Goal: Task Accomplishment & Management: Manage account settings

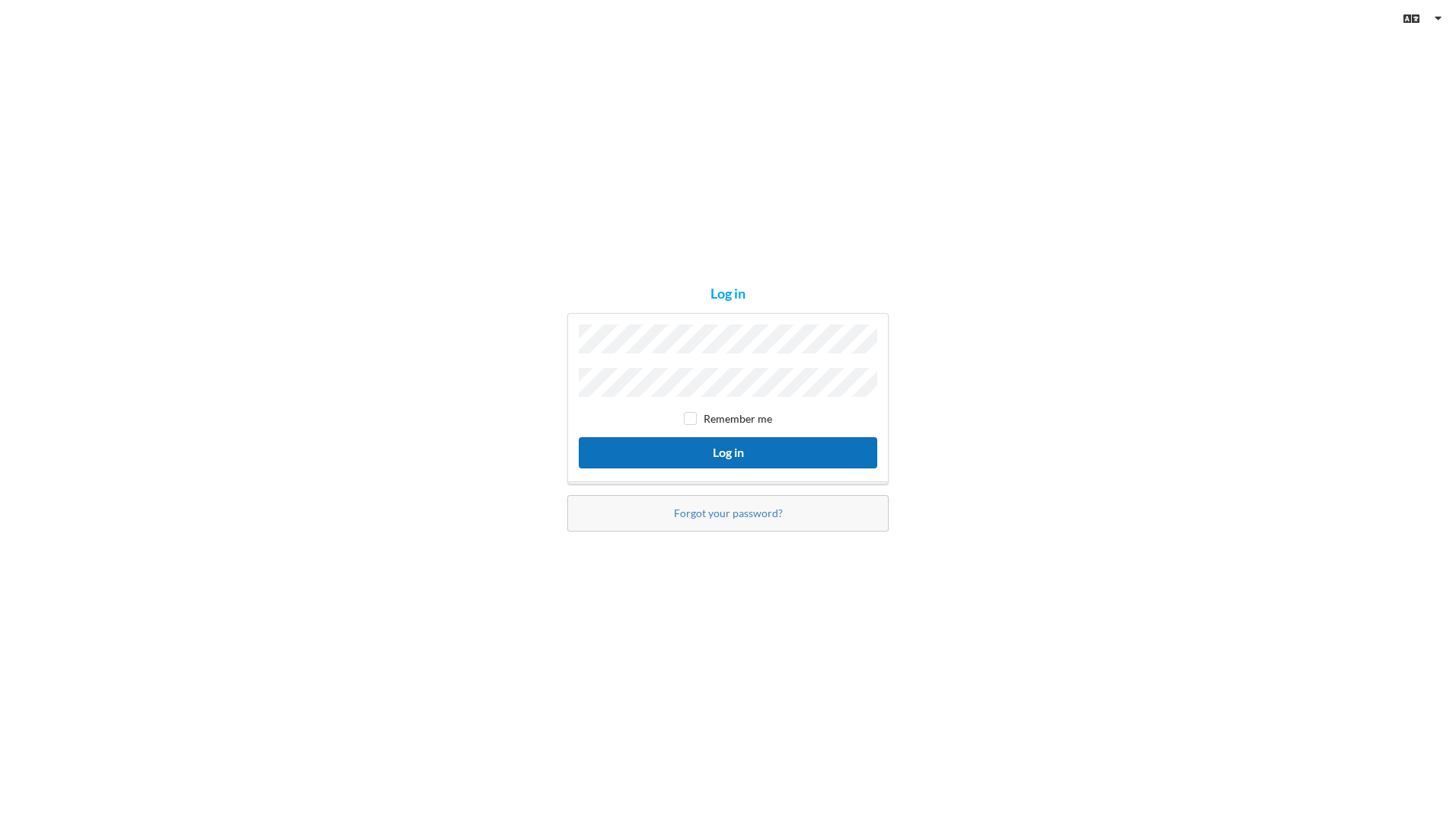
click at [743, 438] on button "Log in" at bounding box center [727, 452] width 298 height 31
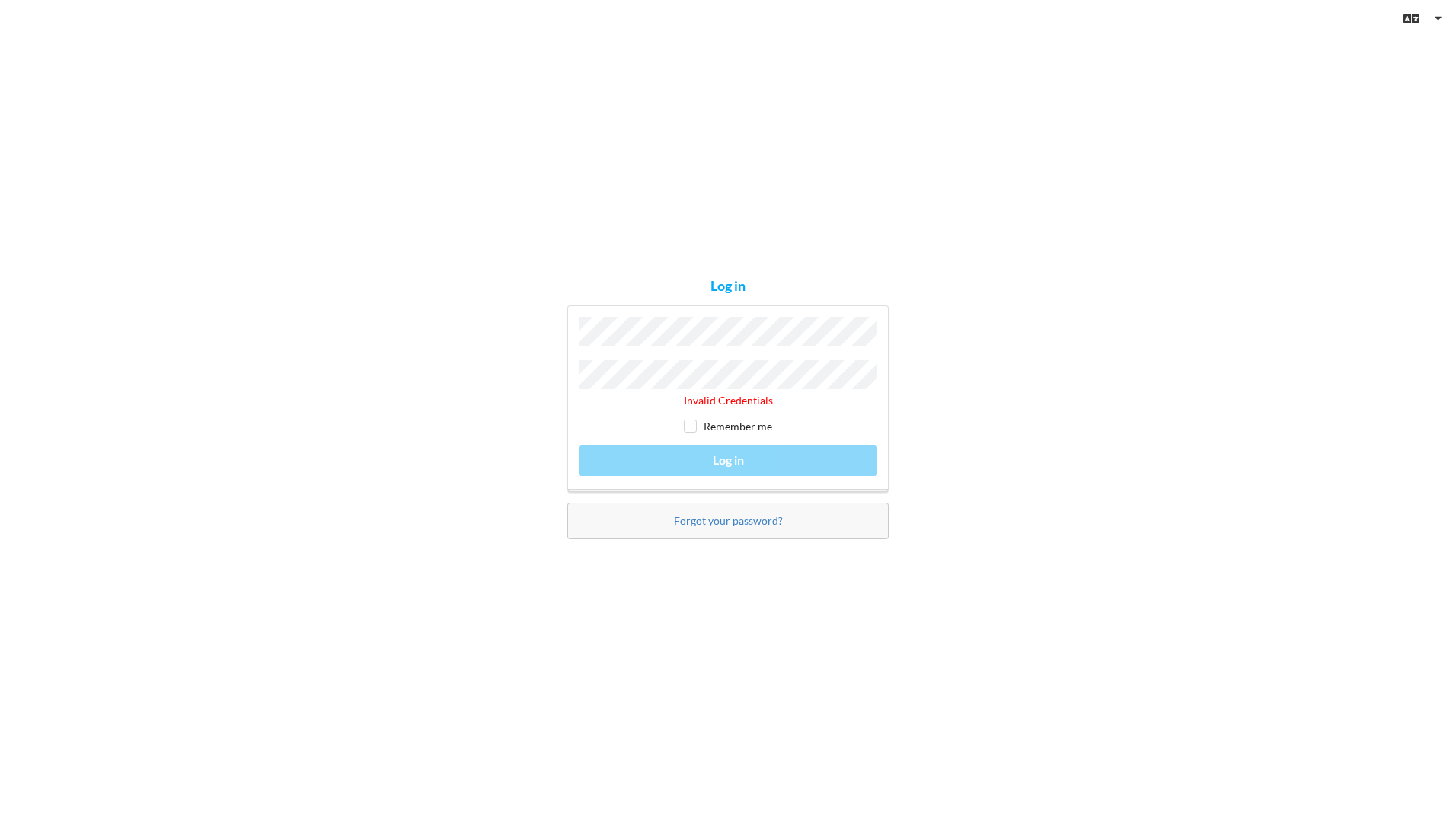
click at [690, 453] on div "Invalid Credentials Remember me Log in" at bounding box center [728, 399] width 322 height 186
click at [706, 451] on div "Invalid Credentials Remember me Log in" at bounding box center [728, 399] width 322 height 186
drag, startPoint x: 693, startPoint y: 419, endPoint x: 696, endPoint y: 444, distance: 25.2
click at [694, 422] on input "checkbox" at bounding box center [690, 426] width 13 height 13
checkbox input "true"
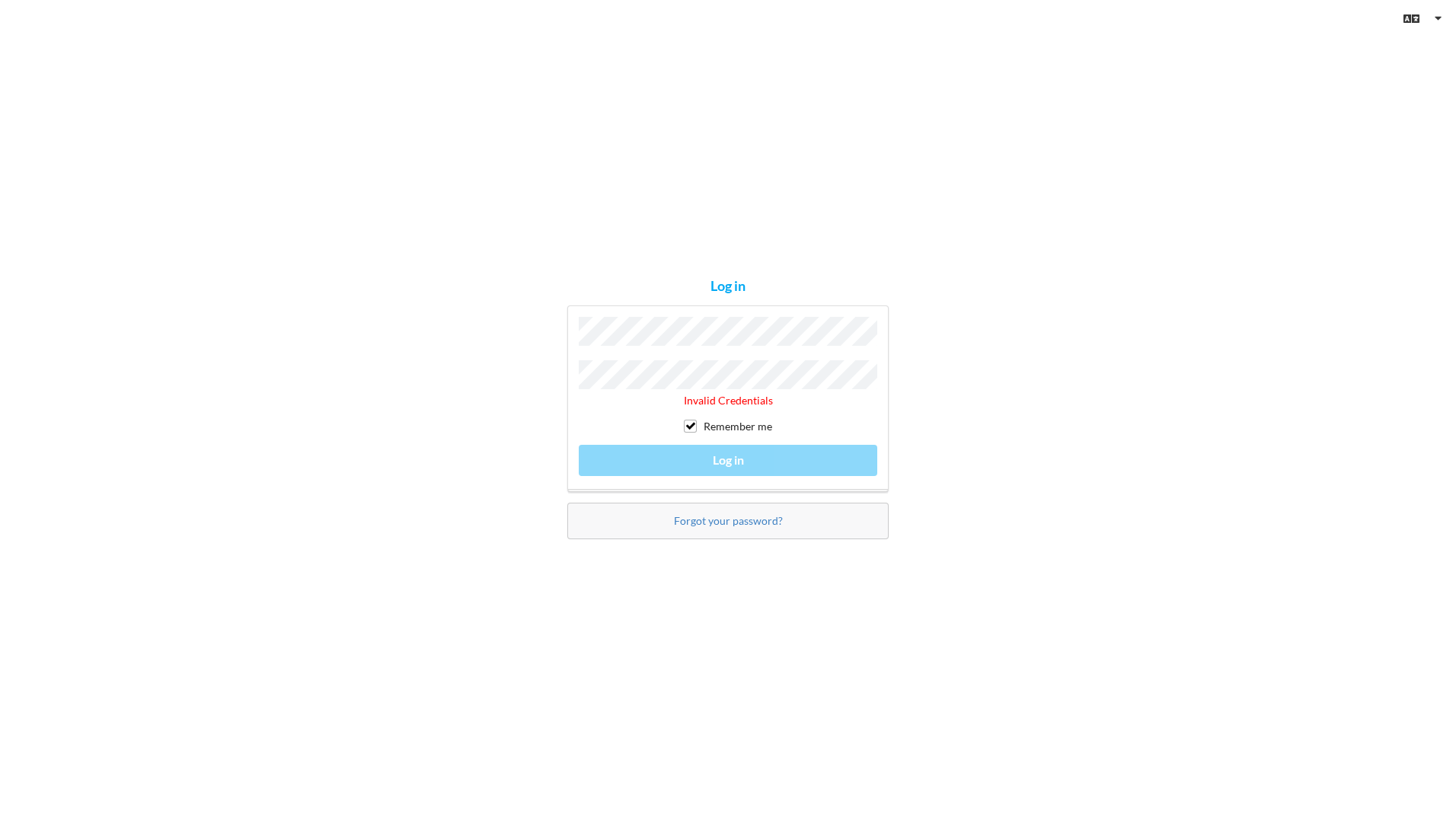
click at [698, 448] on div "Invalid Credentials Remember me Log in" at bounding box center [728, 399] width 322 height 186
click at [721, 514] on link "Forgot your password?" at bounding box center [729, 521] width 109 height 13
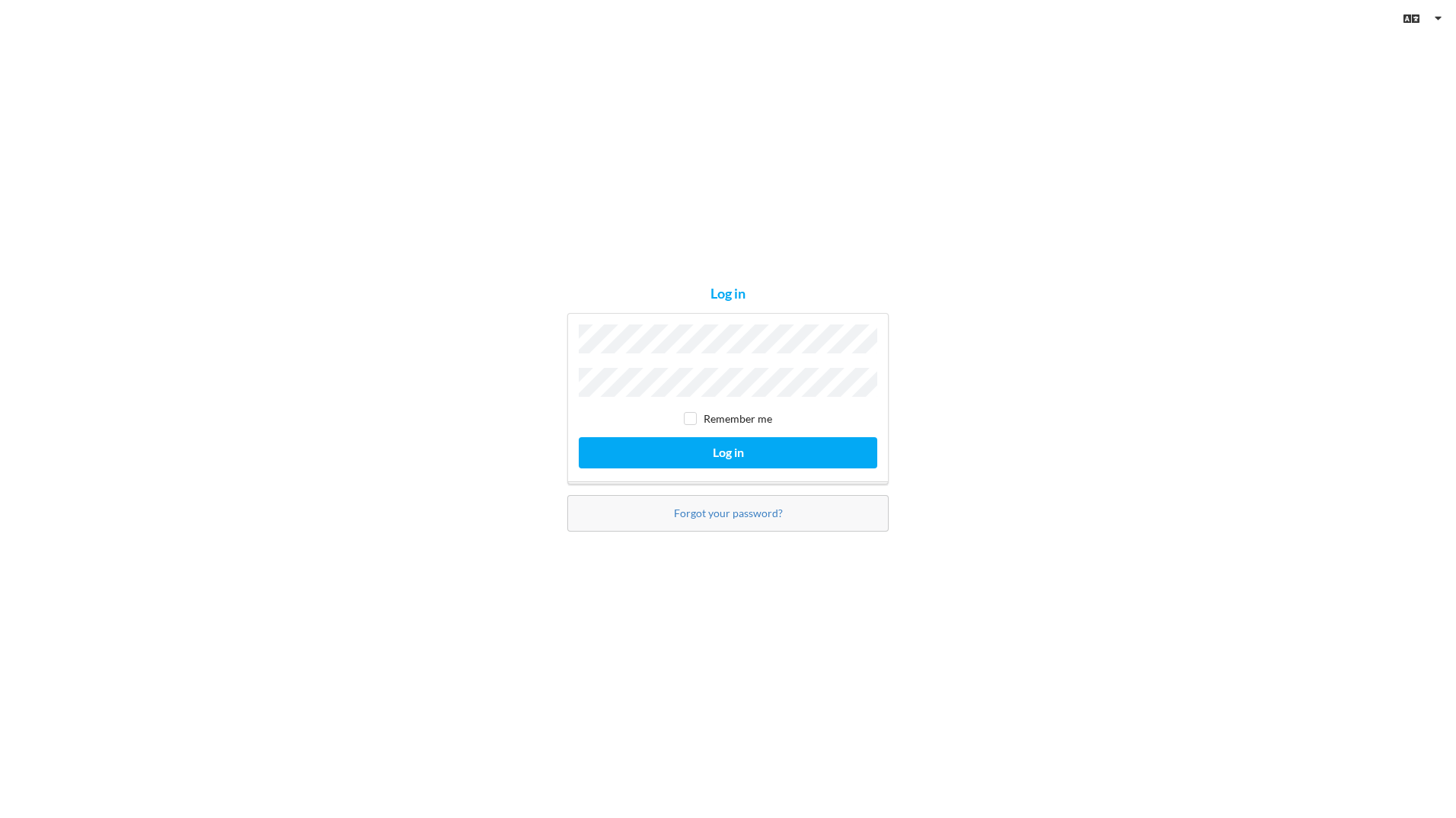
click at [578, 437] on button "Log in" at bounding box center [727, 452] width 298 height 31
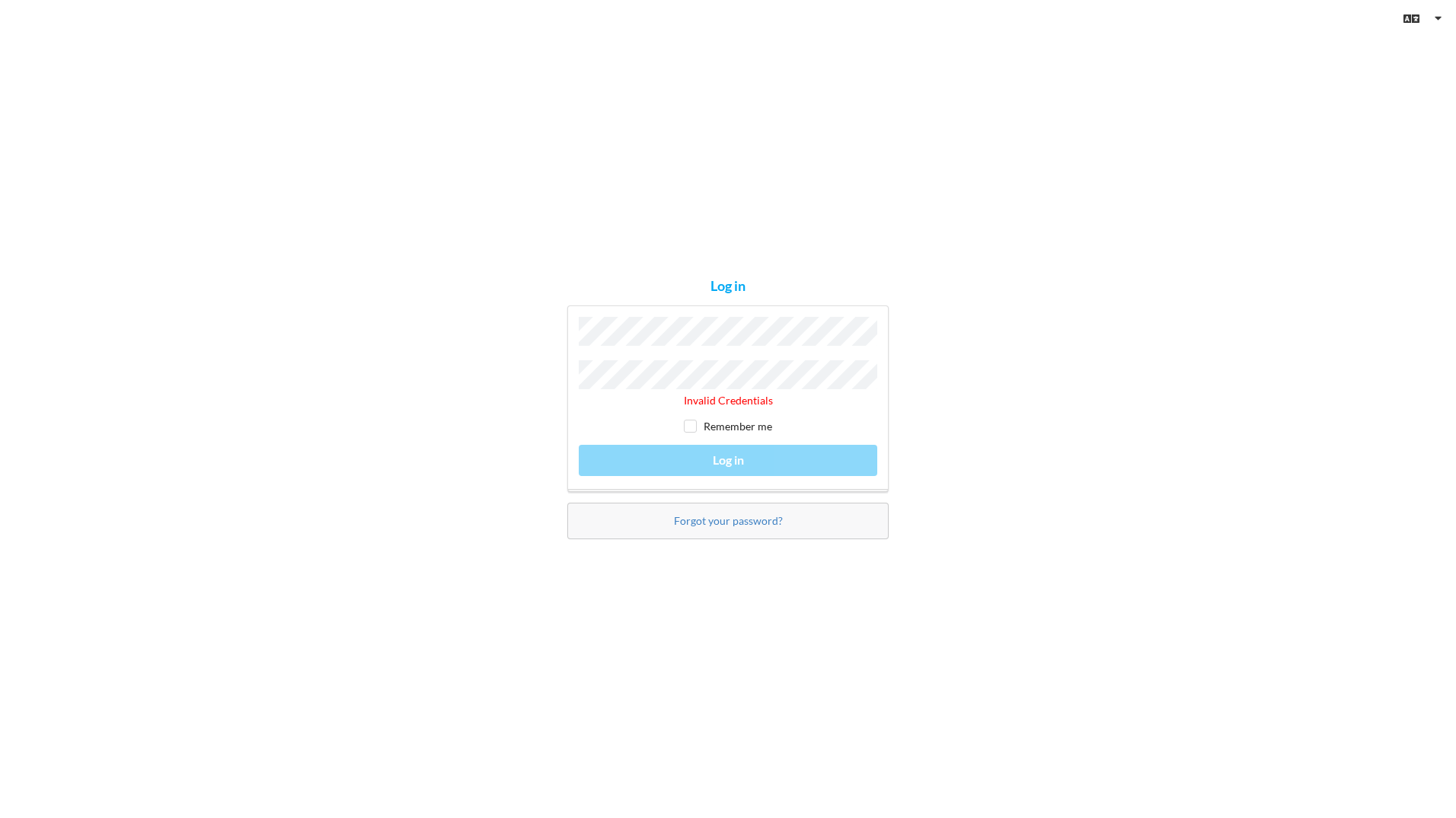
click at [754, 525] on div "Forgot your password?" at bounding box center [728, 520] width 322 height 37
click at [736, 517] on link "Forgot your password?" at bounding box center [729, 521] width 109 height 13
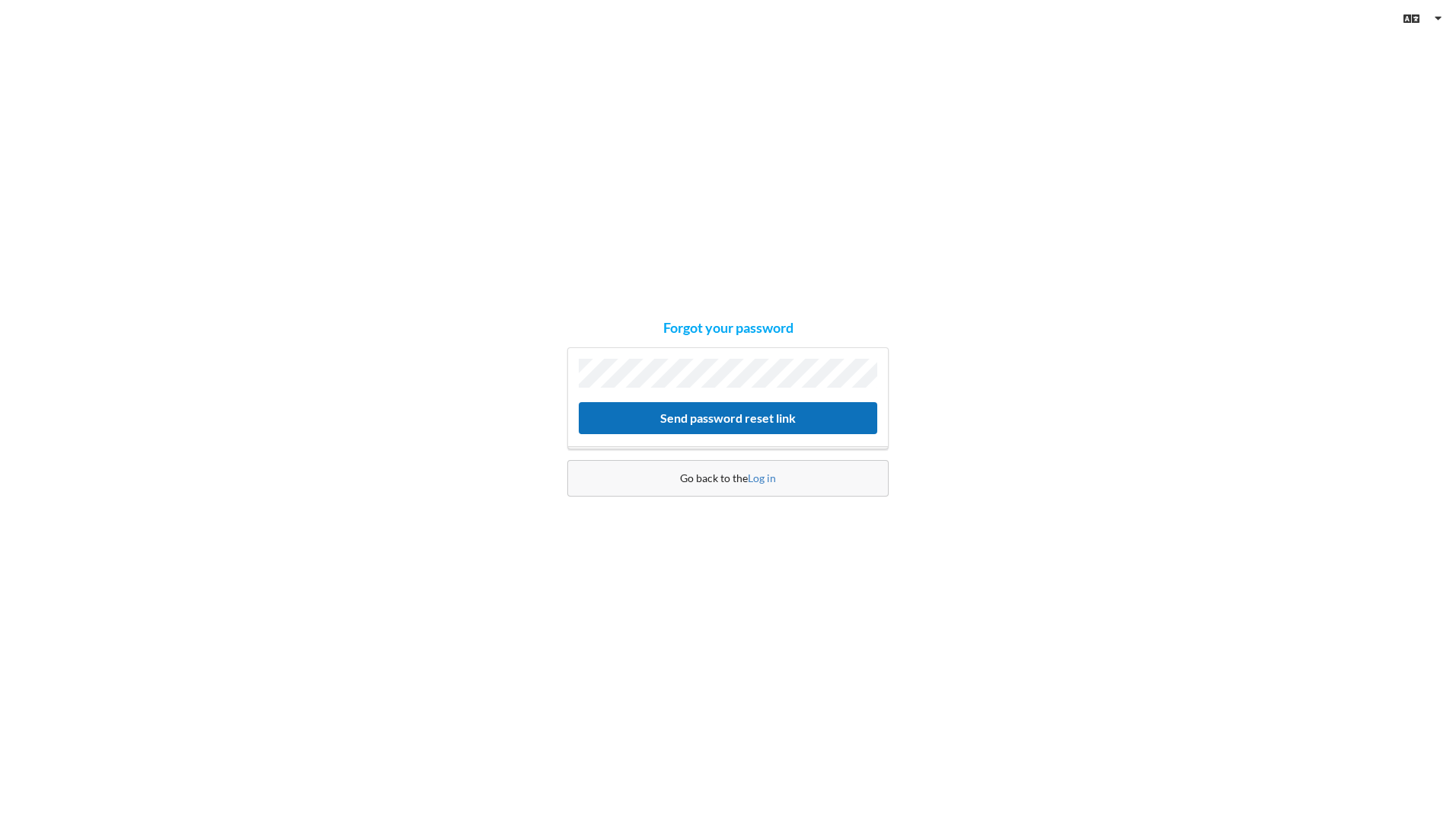
click at [713, 414] on button "Send password reset link" at bounding box center [727, 417] width 298 height 31
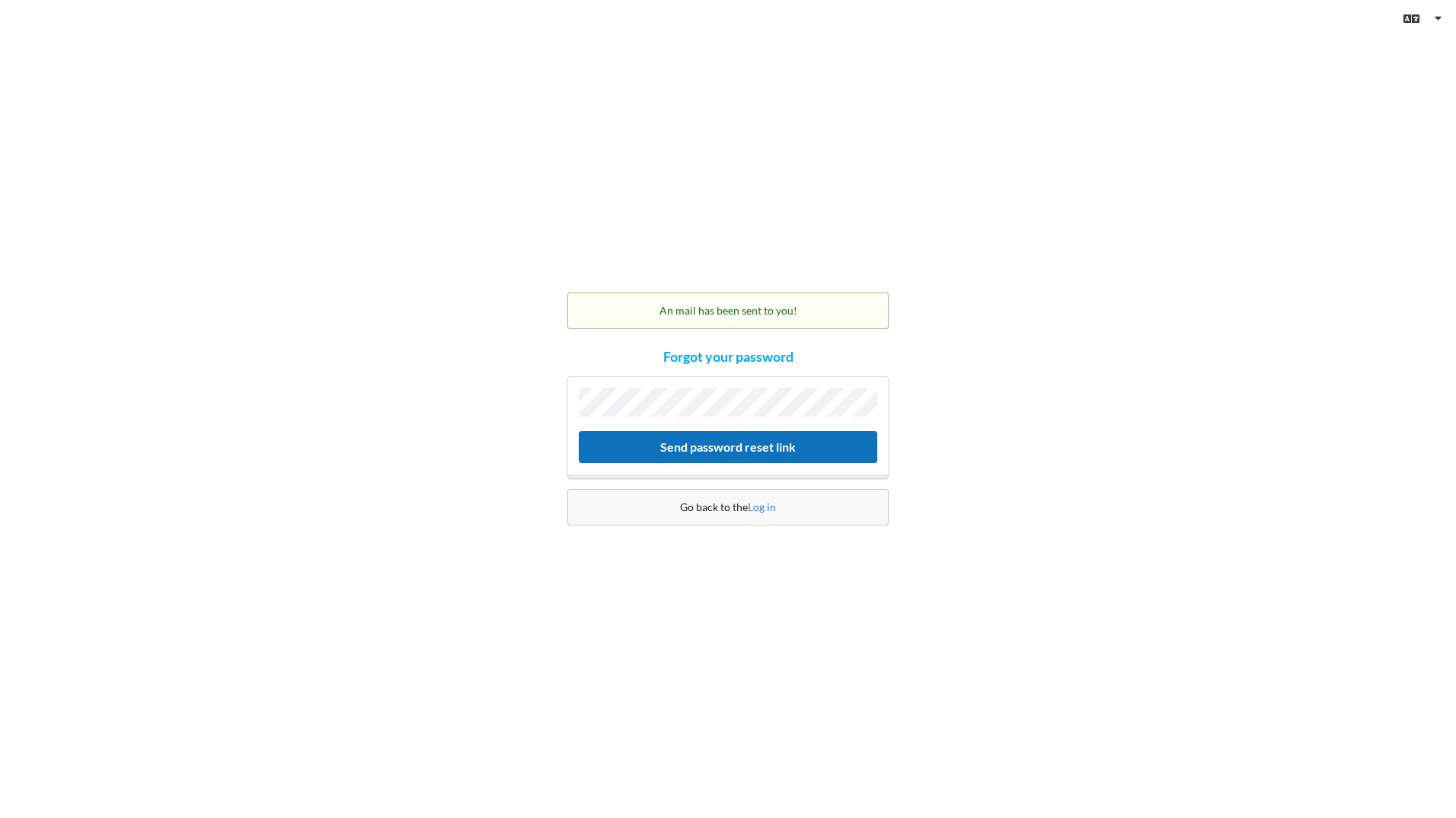
click at [715, 438] on button "Send password reset link" at bounding box center [727, 446] width 298 height 31
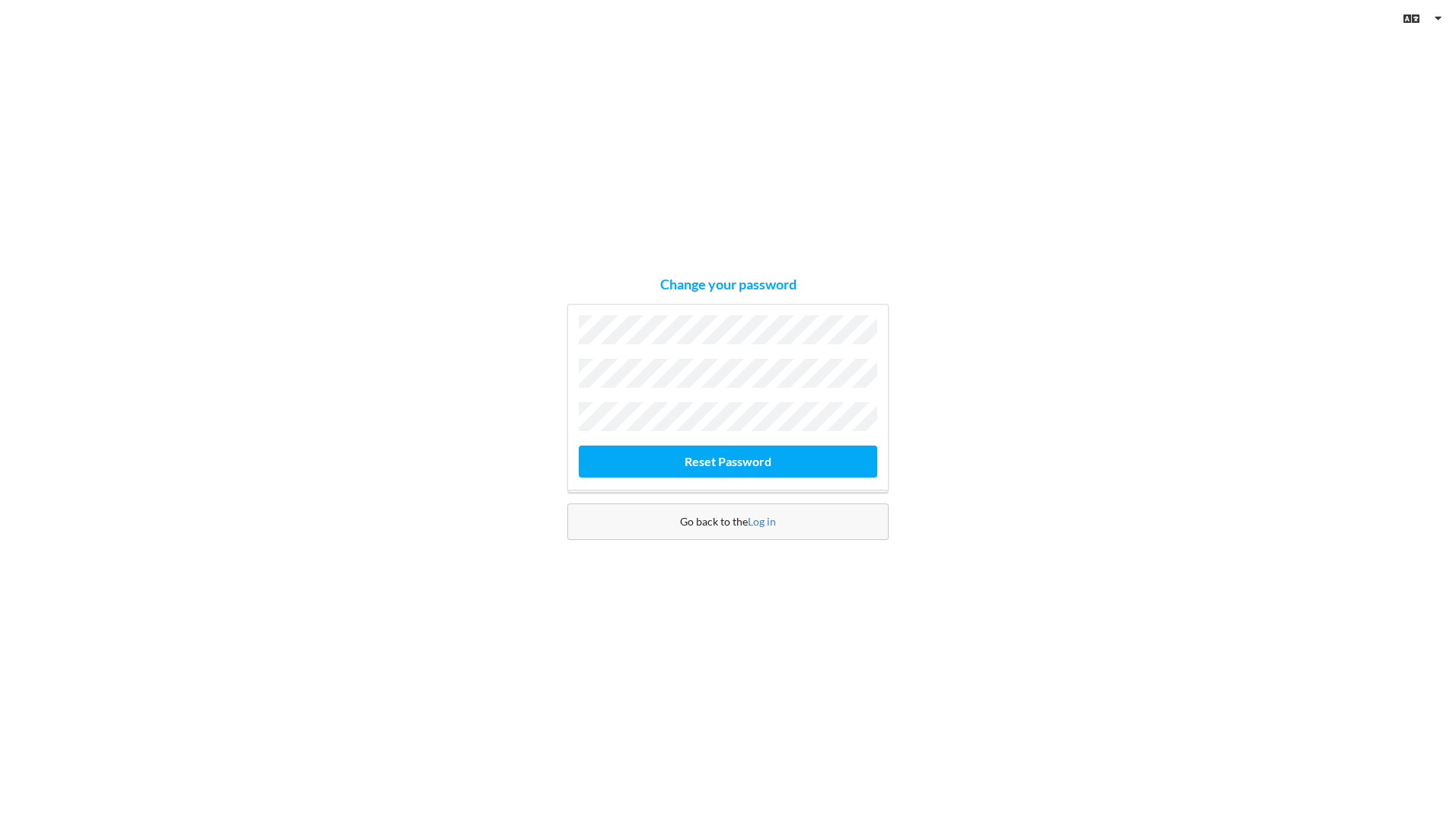
click at [258, 226] on div "Change your password Reset Password Go back to the Log in" at bounding box center [728, 409] width 1456 height 818
click at [578, 446] on button "Reset Password" at bounding box center [727, 461] width 298 height 31
click at [867, 459] on button "Reset Password" at bounding box center [727, 461] width 298 height 31
click at [752, 450] on button "Reset Password" at bounding box center [727, 461] width 298 height 31
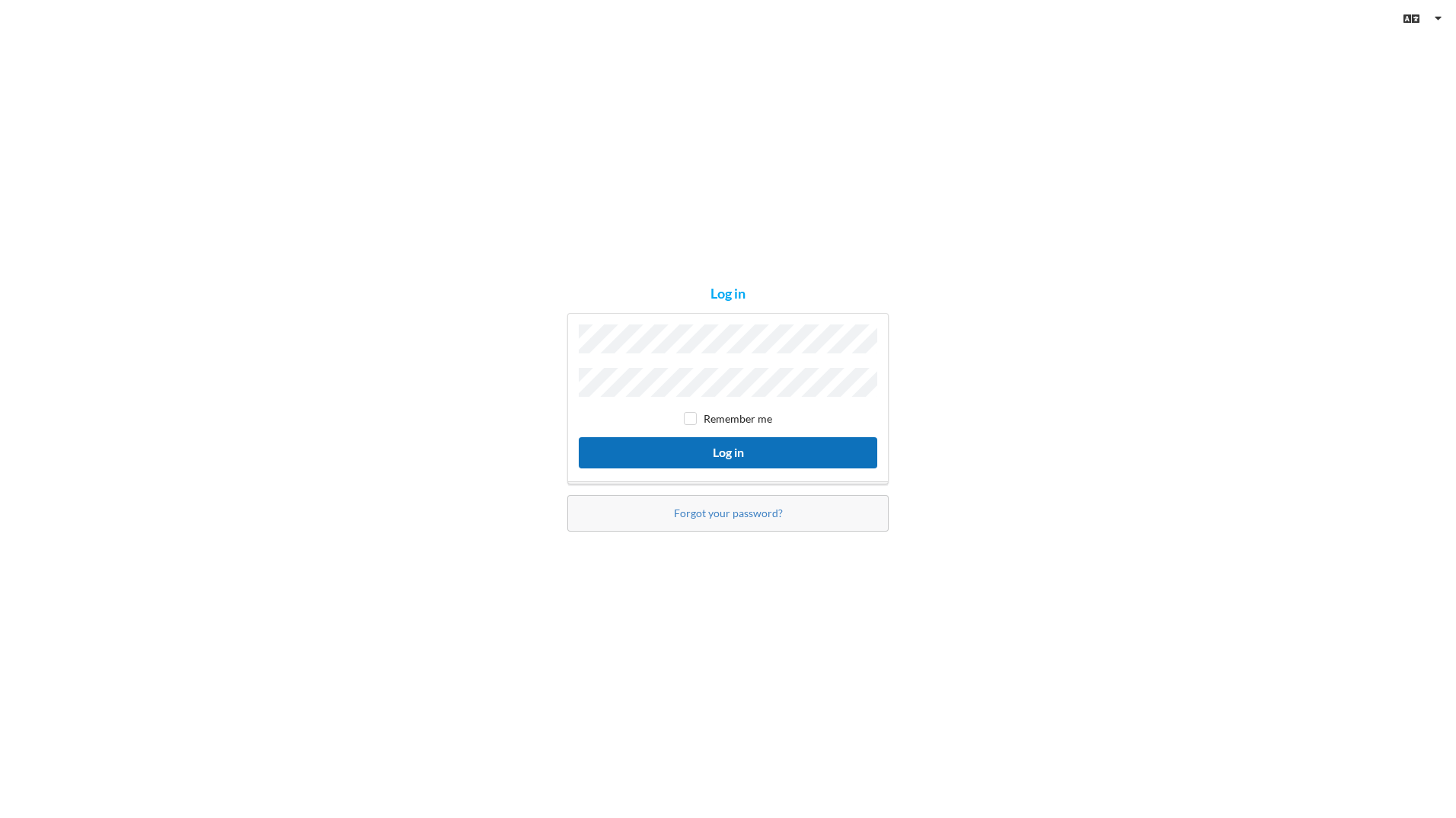
click at [732, 446] on button "Log in" at bounding box center [727, 452] width 298 height 31
click at [597, 449] on button "Log in" at bounding box center [727, 452] width 298 height 31
click at [578, 437] on button "Log in" at bounding box center [727, 452] width 298 height 31
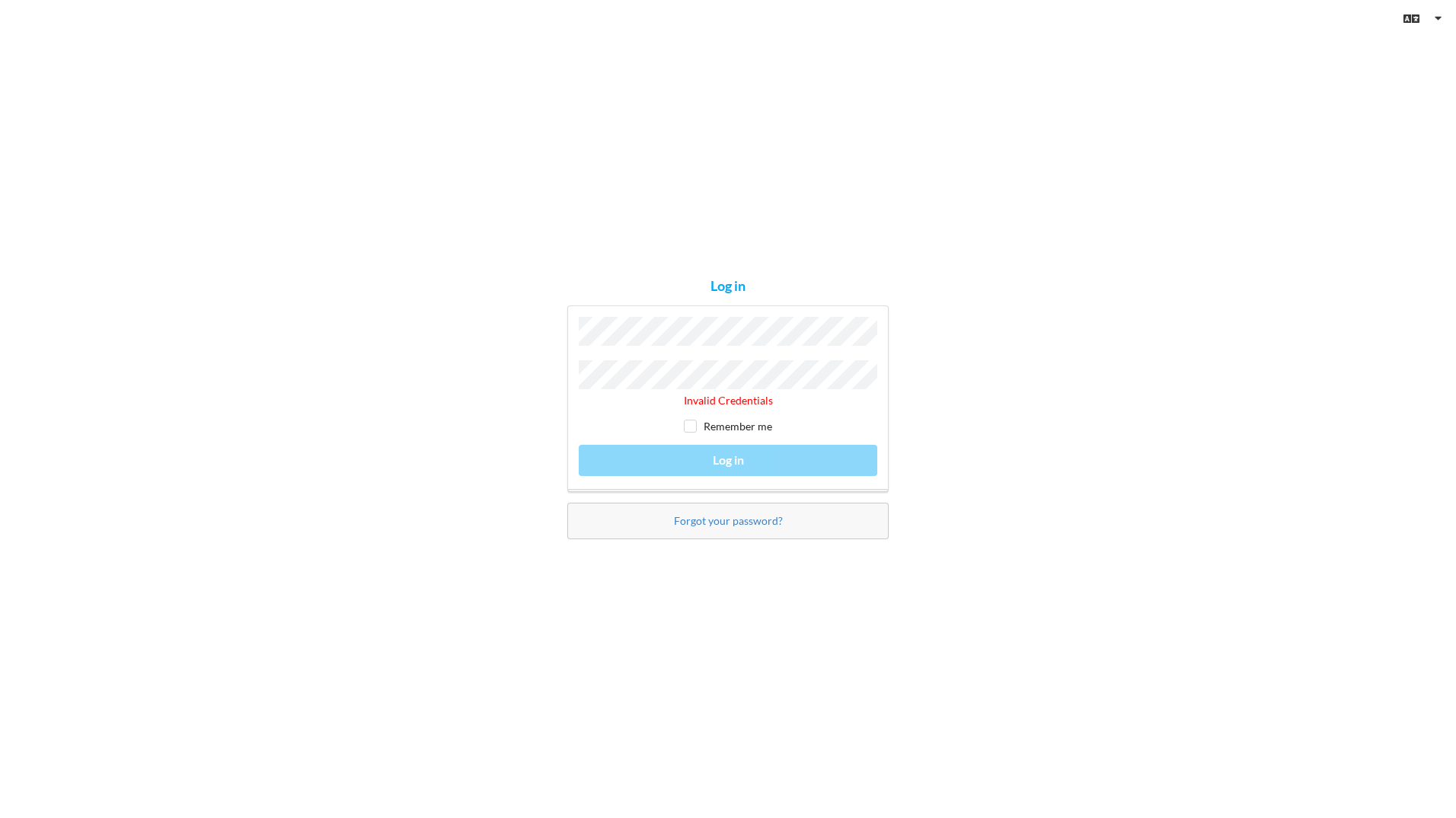
click at [666, 618] on div "Log in Invalid Credentials Remember me Log in Forgot your password?" at bounding box center [728, 409] width 1456 height 818
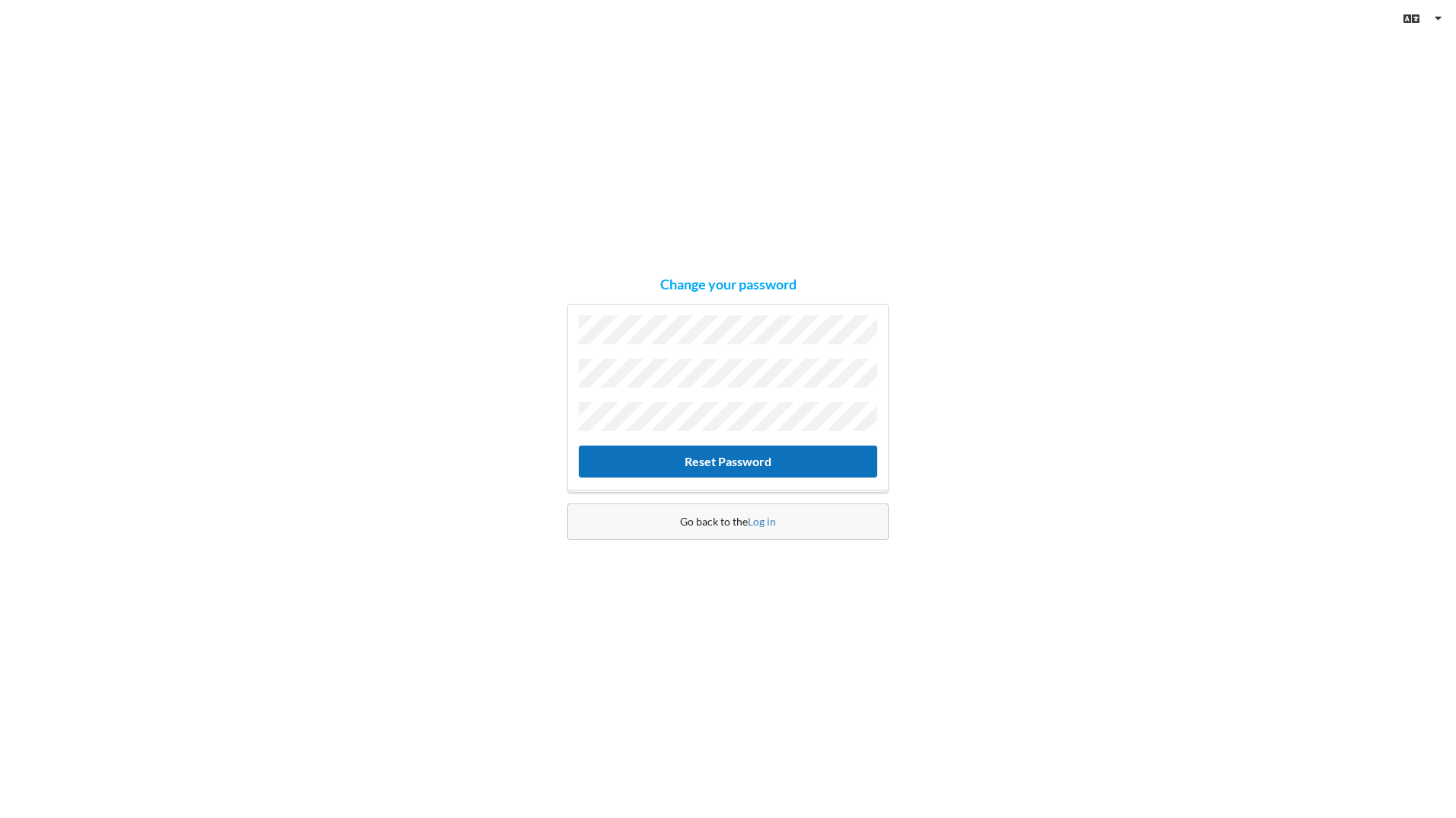
click at [601, 461] on button "Reset Password" at bounding box center [727, 461] width 298 height 31
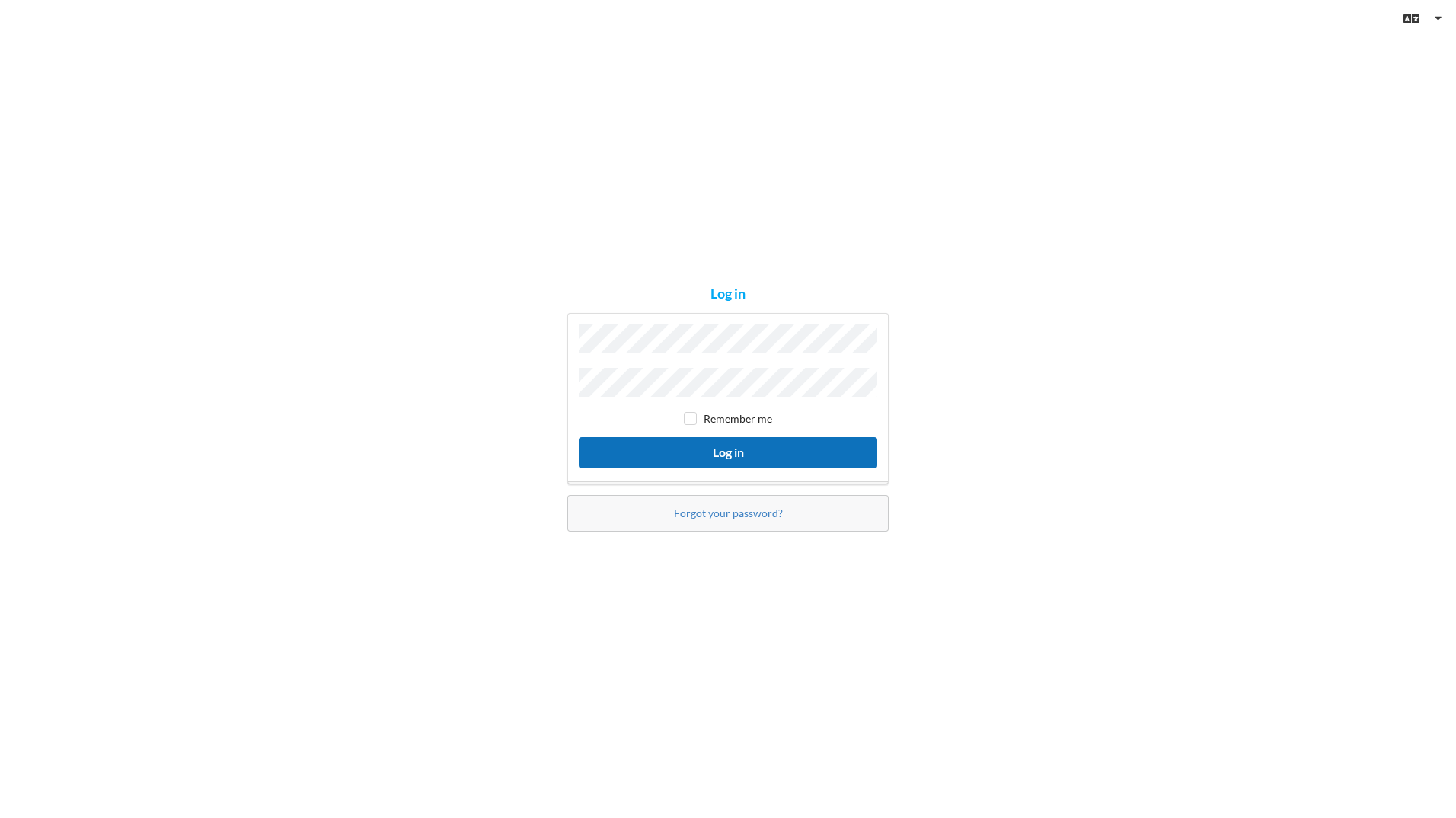
click at [783, 451] on button "Log in" at bounding box center [727, 452] width 298 height 31
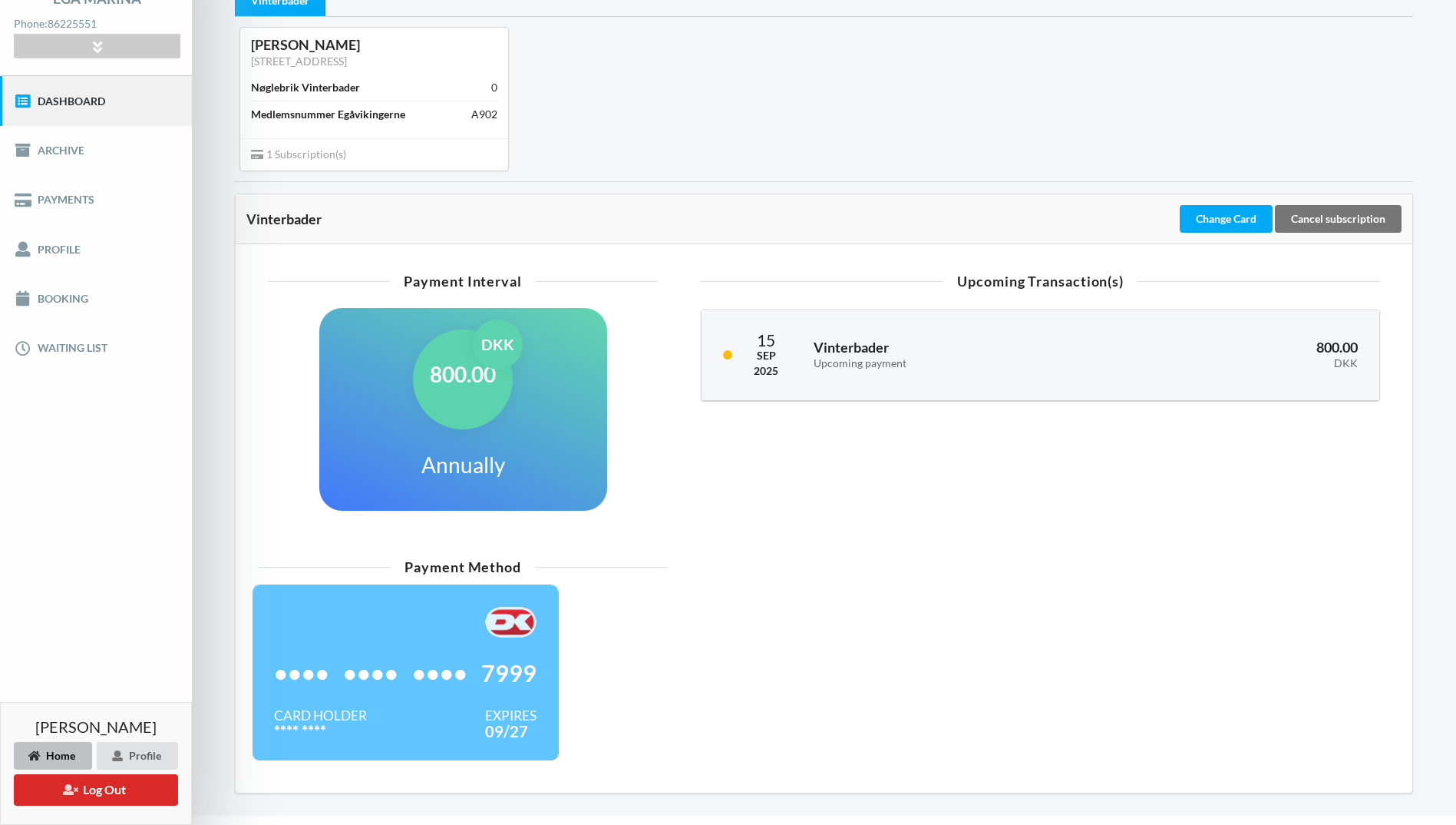
scroll to position [153, 0]
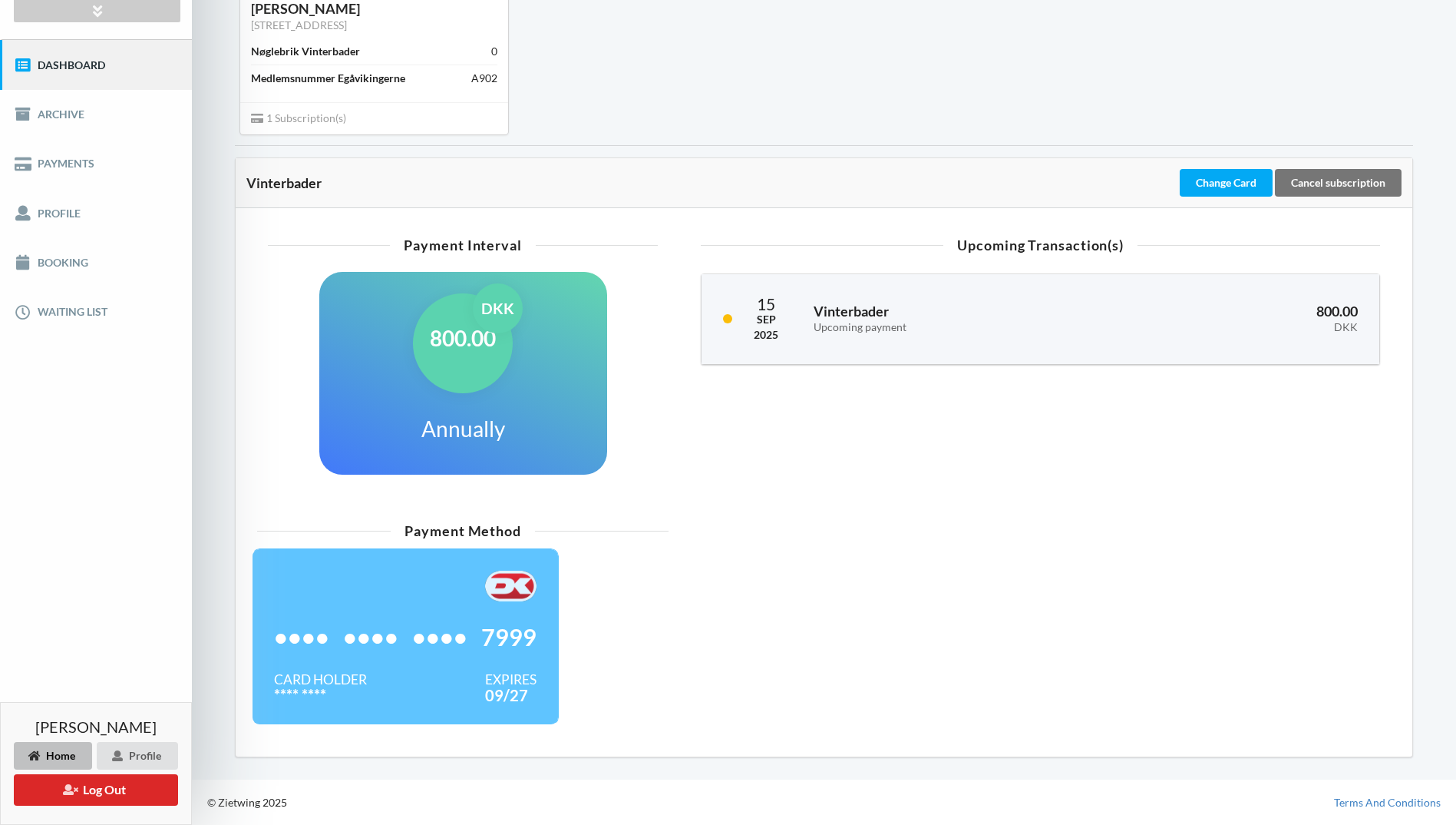
click at [500, 631] on span "7999" at bounding box center [509, 636] width 55 height 15
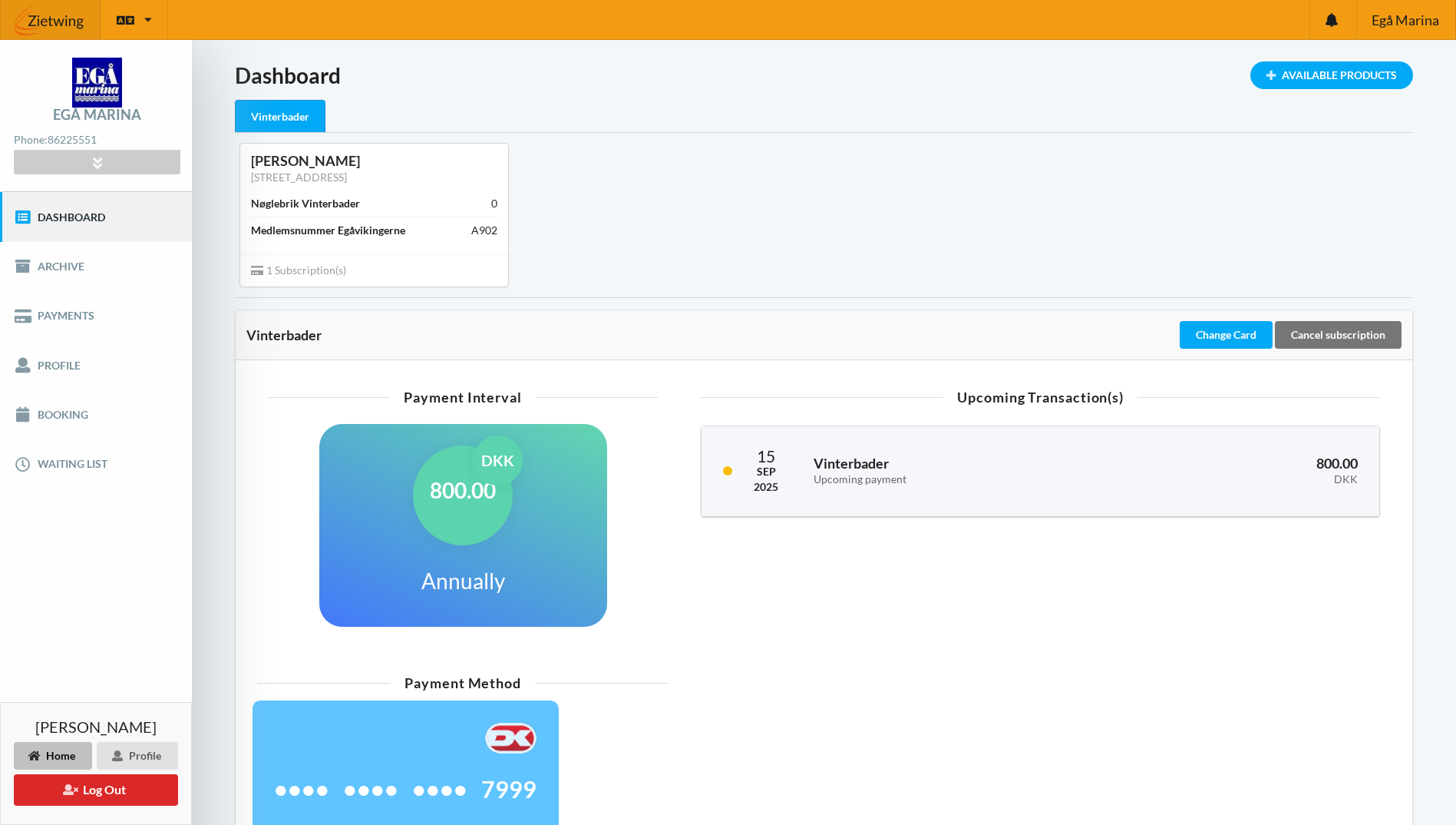
scroll to position [0, 0]
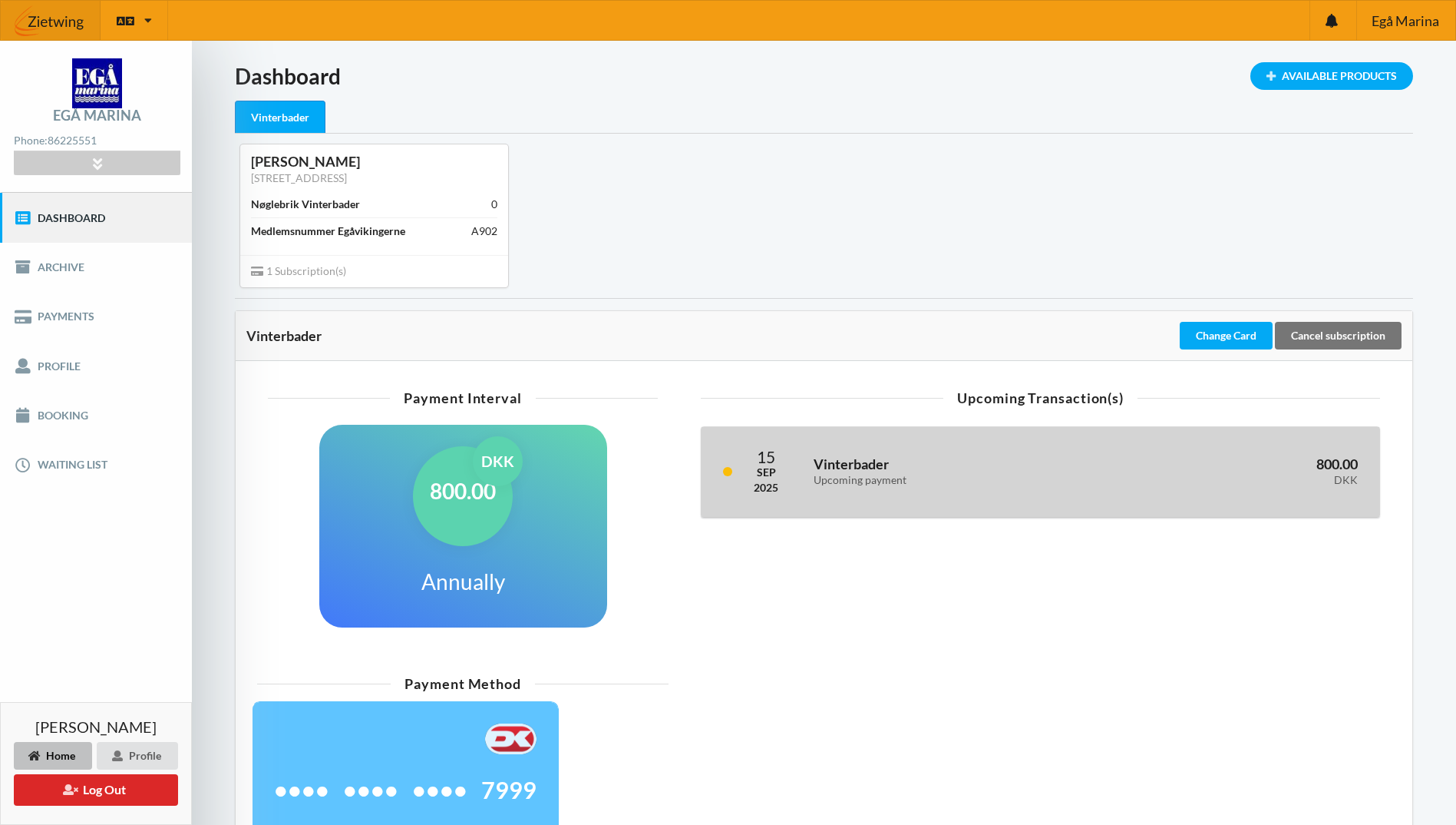
click at [885, 476] on div "Upcoming payment" at bounding box center [956, 481] width 287 height 13
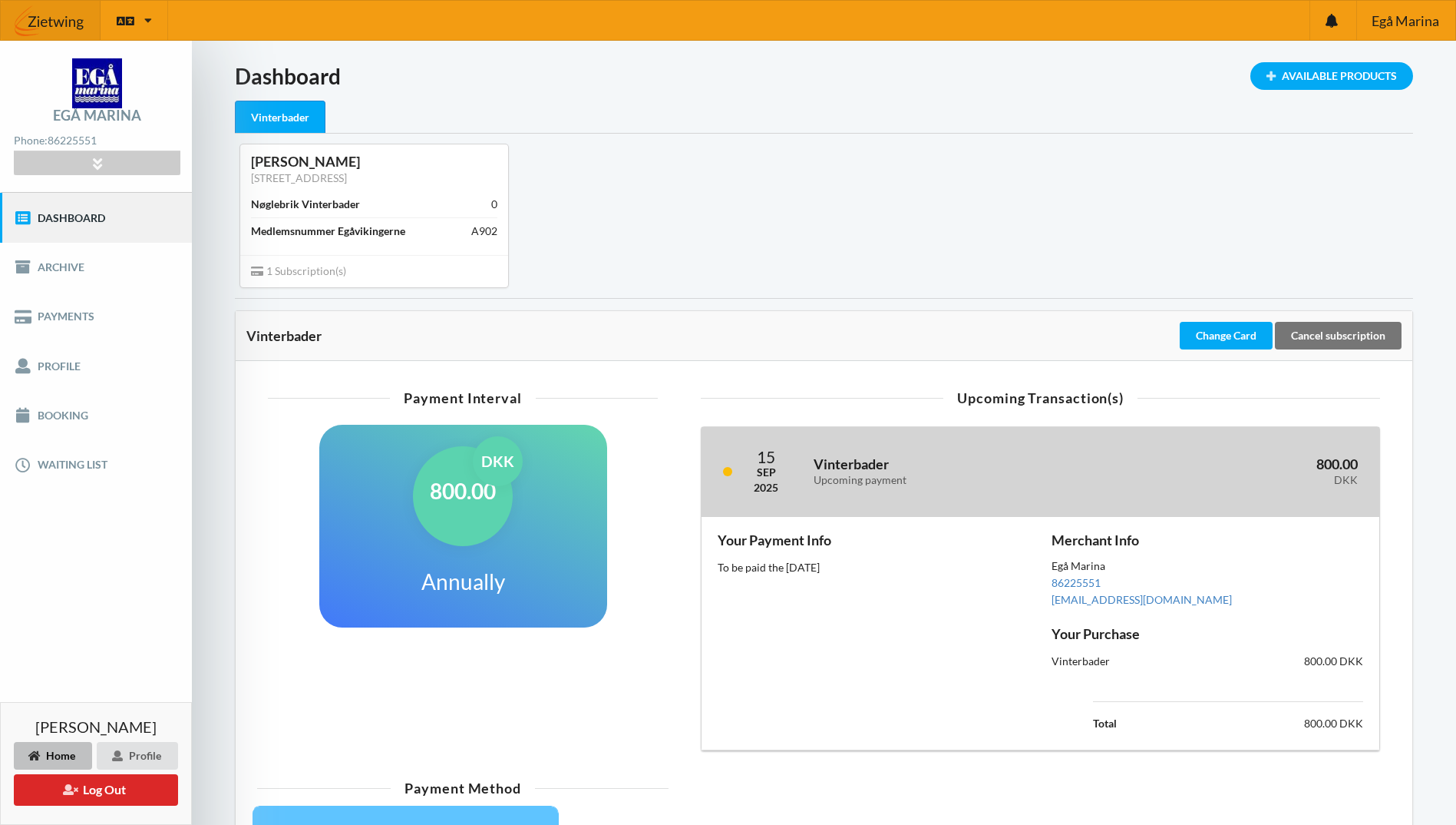
click at [1349, 470] on h3 "800.00 DKK" at bounding box center [1240, 470] width 236 height 30
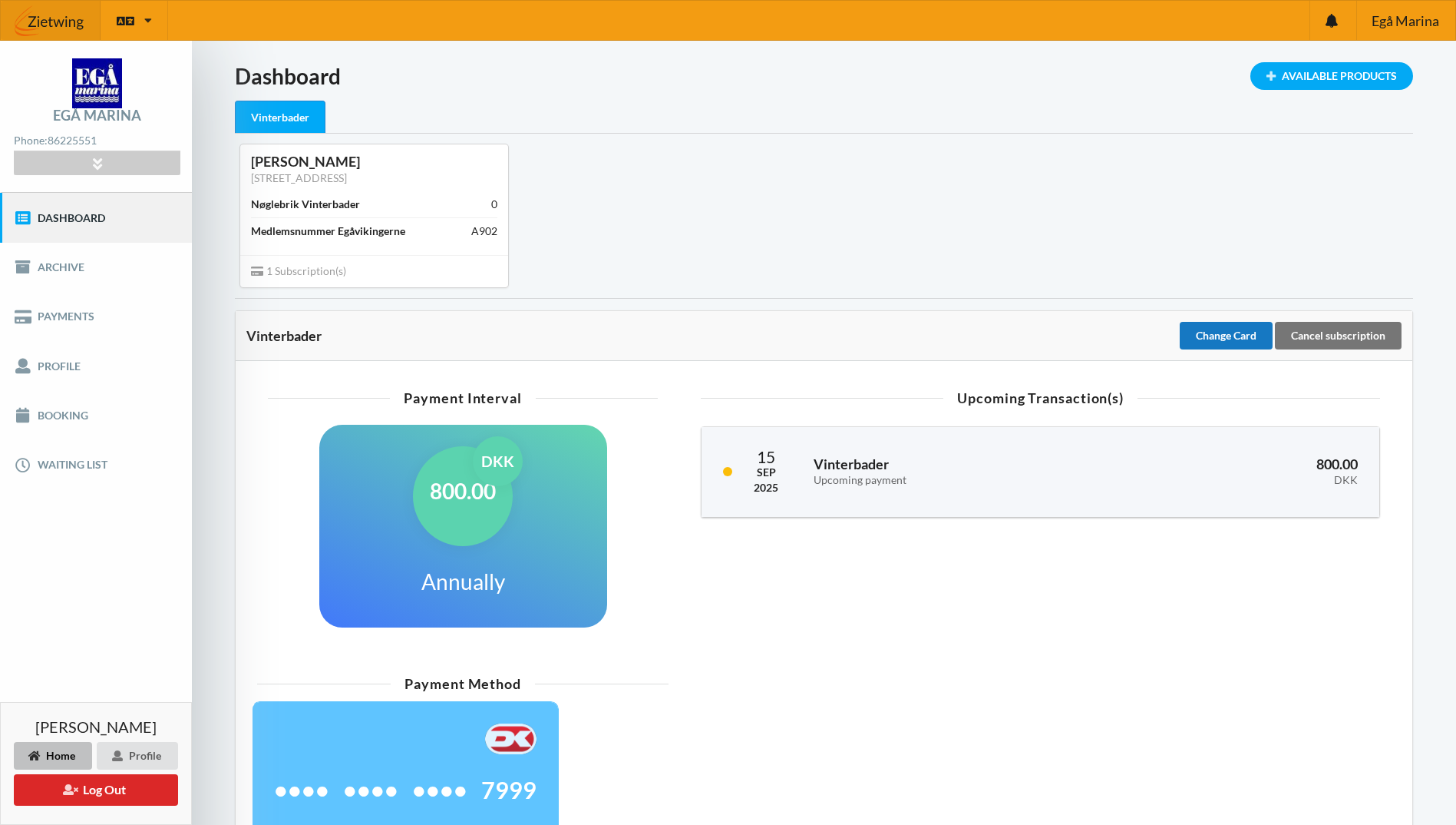
click at [1224, 337] on div "Change Card" at bounding box center [1226, 335] width 93 height 28
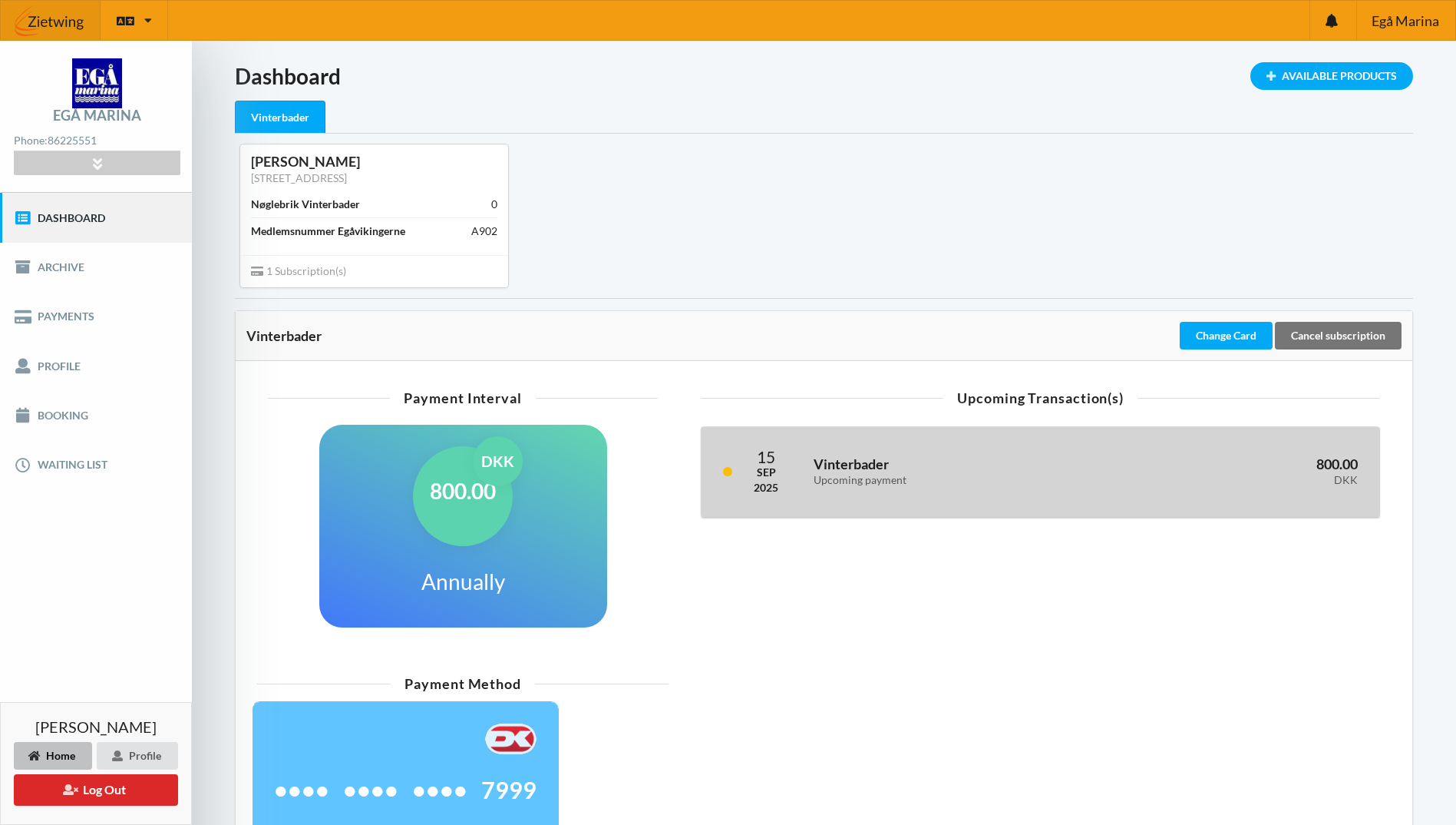
click at [848, 498] on div "15 Sep 2025 Vinterbader Upcoming payment 800.00 DKK" at bounding box center [1040, 471] width 678 height 90
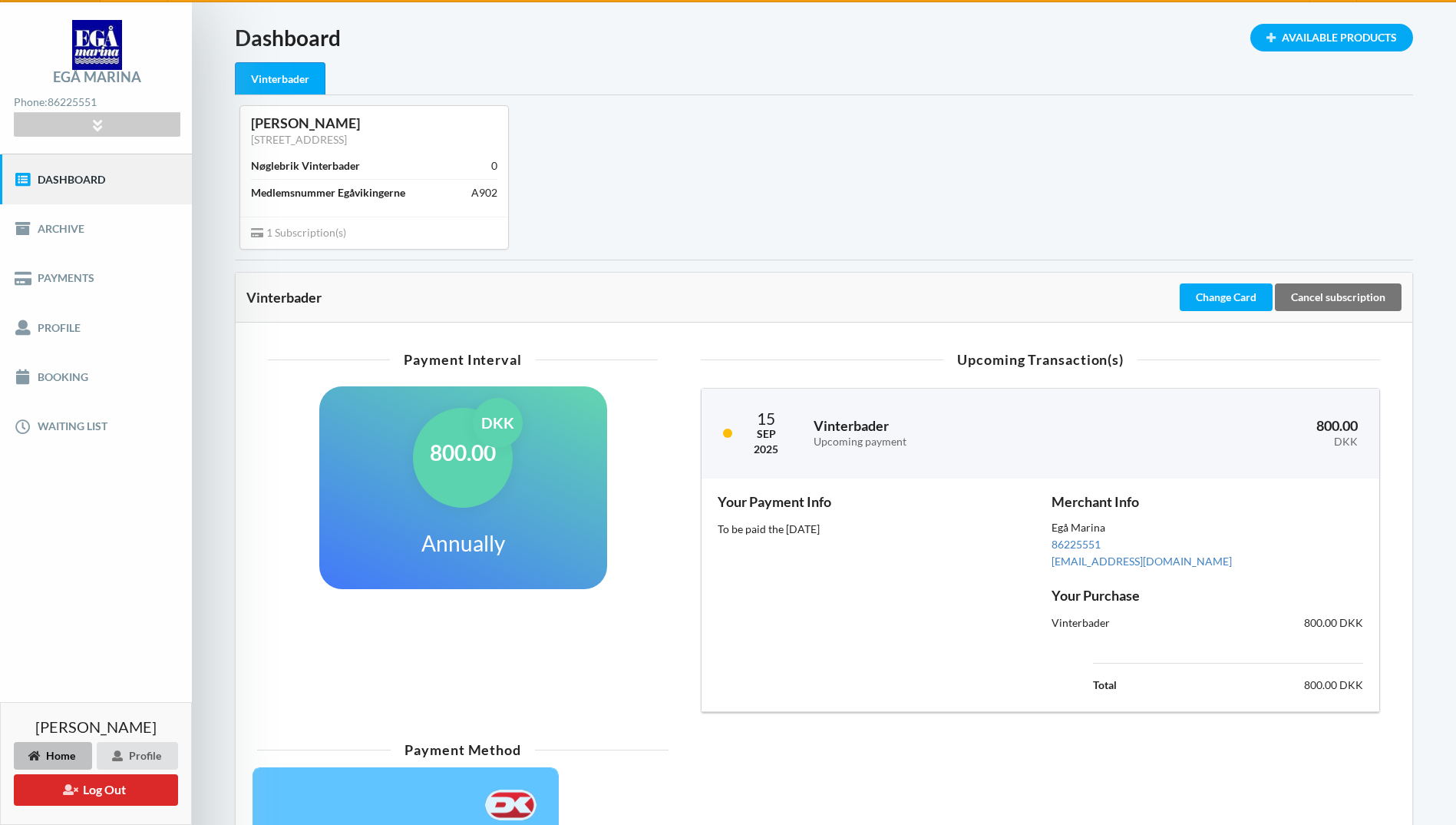
scroll to position [27, 0]
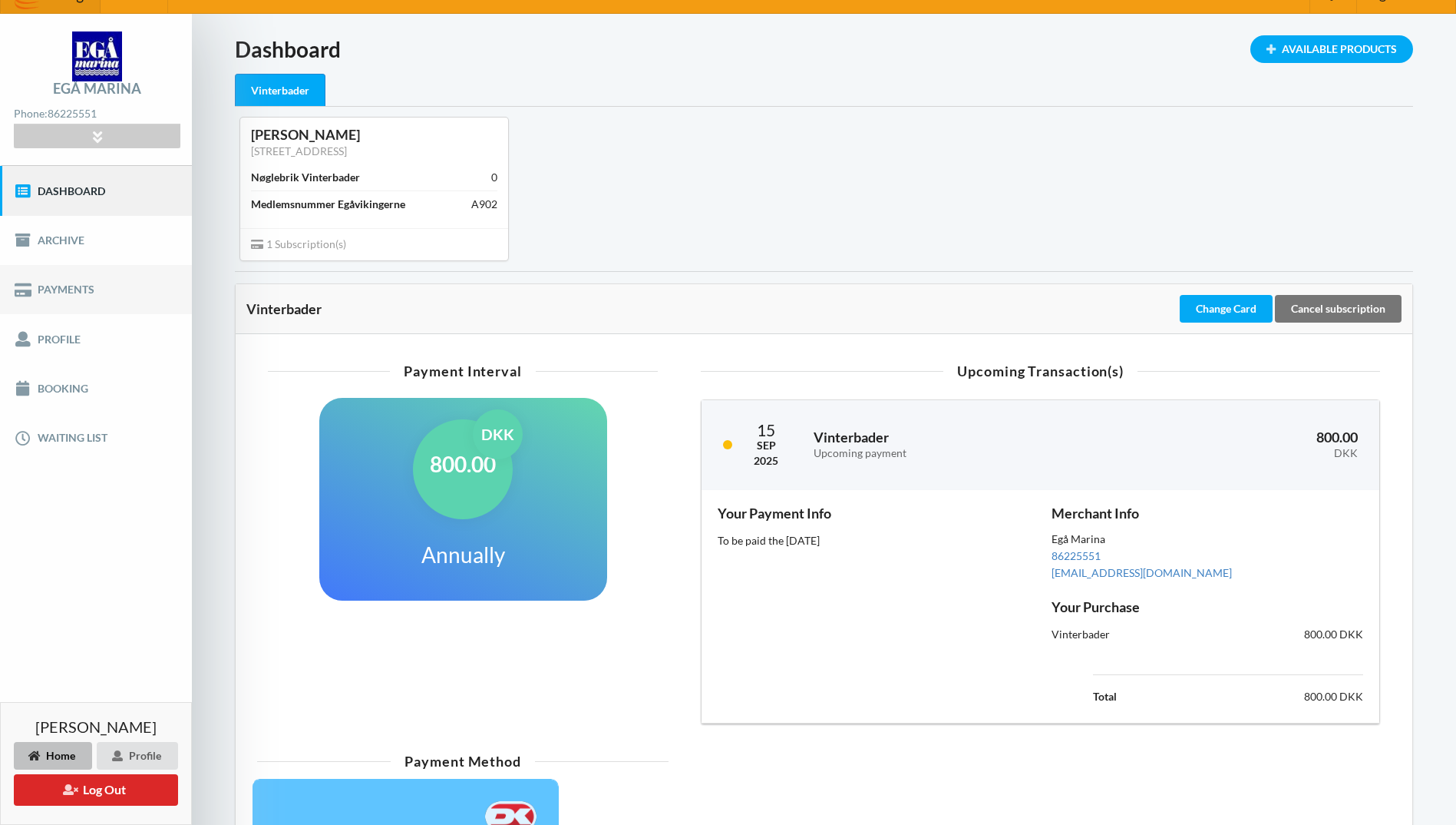
click at [78, 295] on link "Payments" at bounding box center [96, 289] width 191 height 49
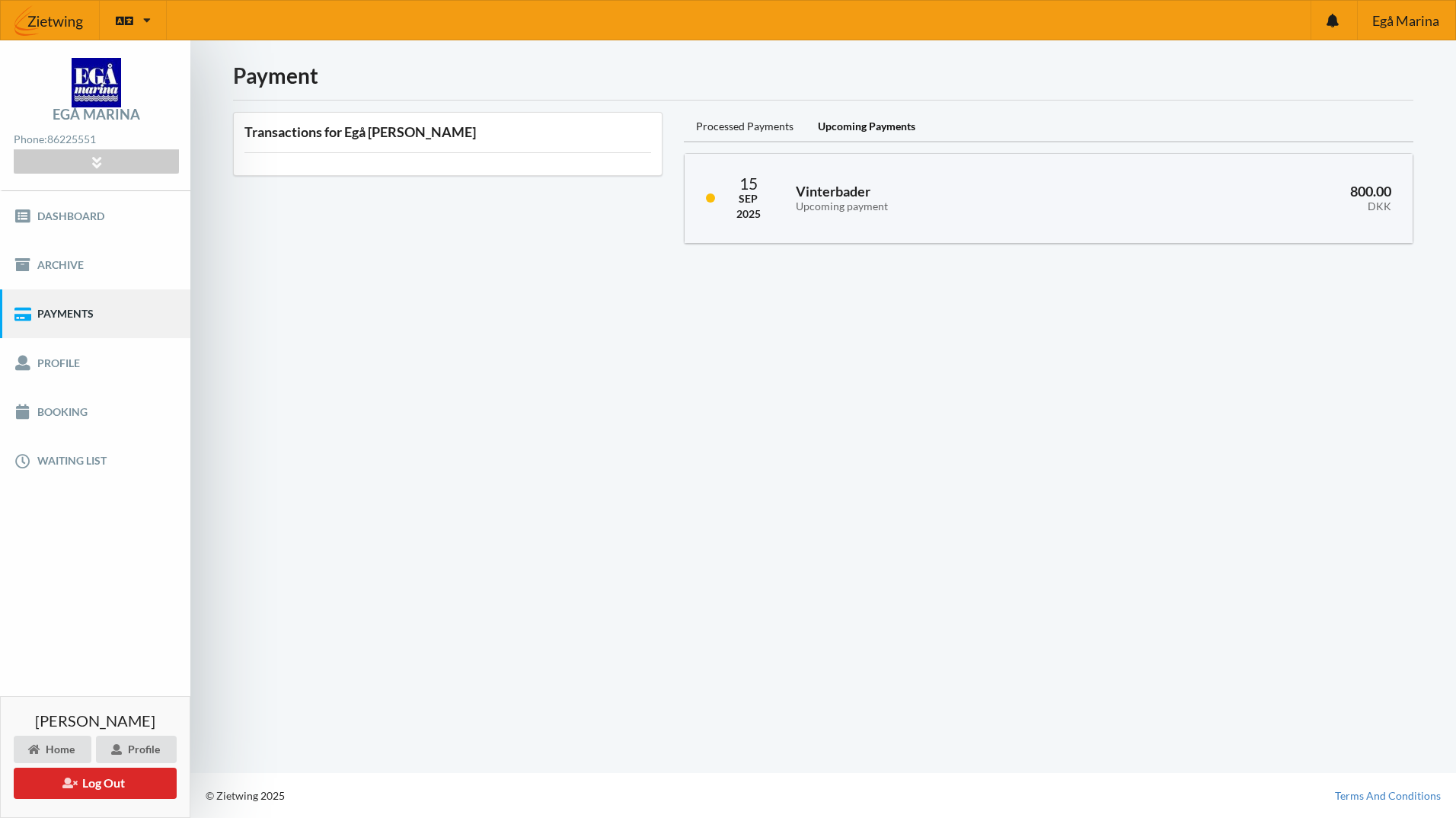
click at [848, 118] on div "Upcoming Payments" at bounding box center [867, 127] width 122 height 30
click at [723, 135] on div "Processed Payments" at bounding box center [745, 127] width 122 height 30
click at [860, 130] on div "Upcoming Payments" at bounding box center [867, 127] width 122 height 30
click at [110, 267] on link "Archive" at bounding box center [95, 265] width 190 height 49
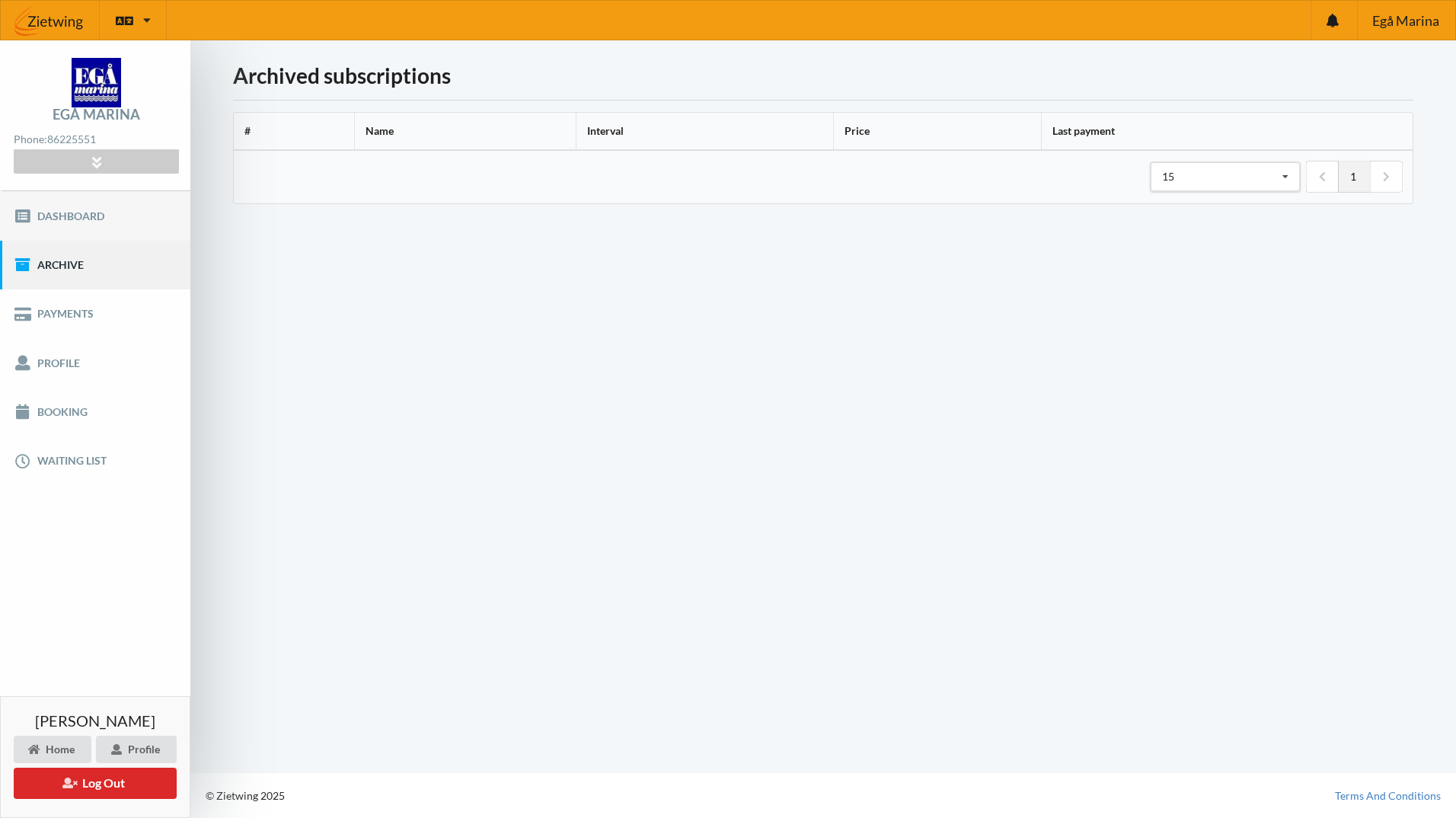
click at [123, 214] on link "Dashboard" at bounding box center [95, 215] width 190 height 49
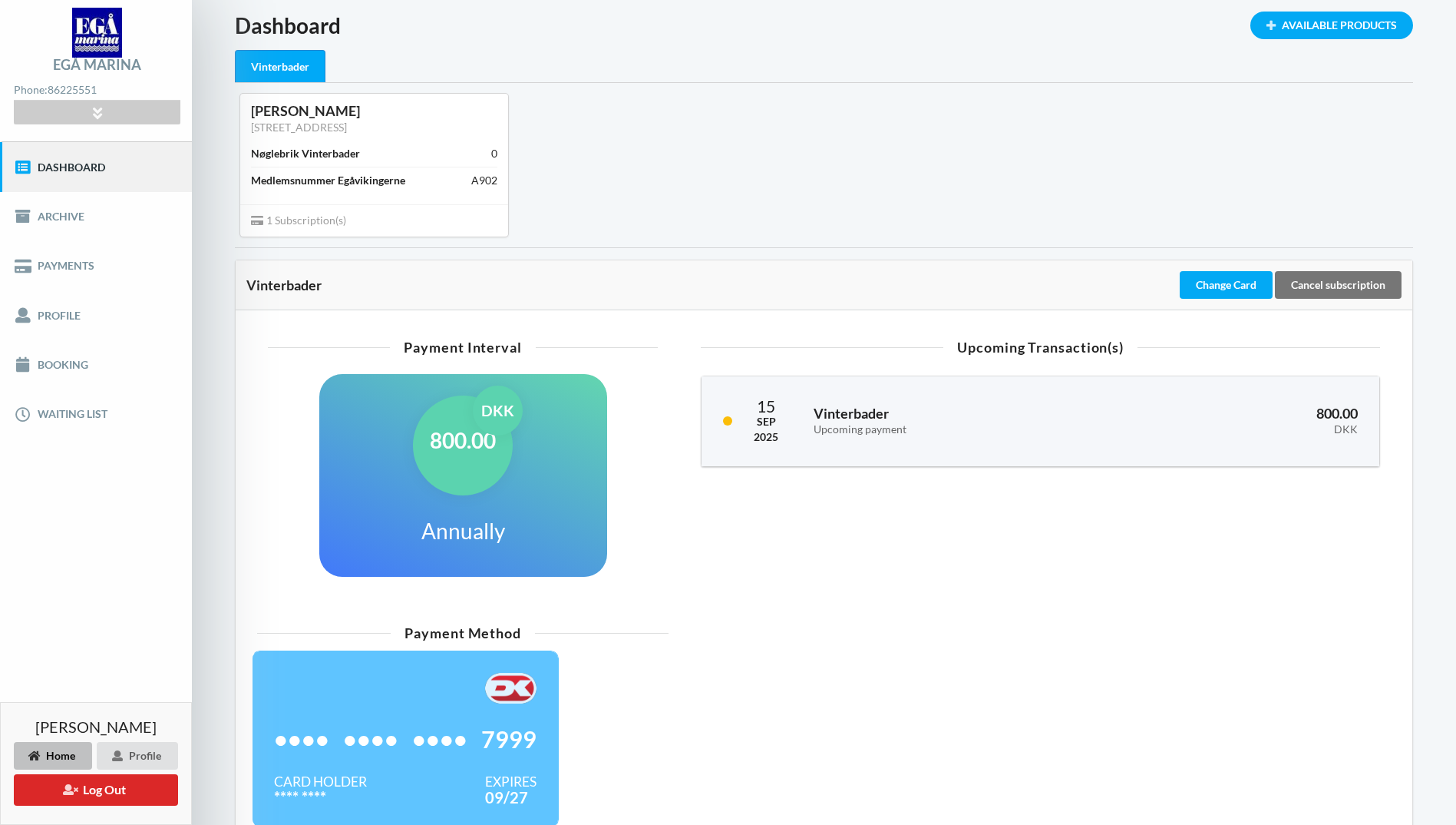
scroll to position [77, 0]
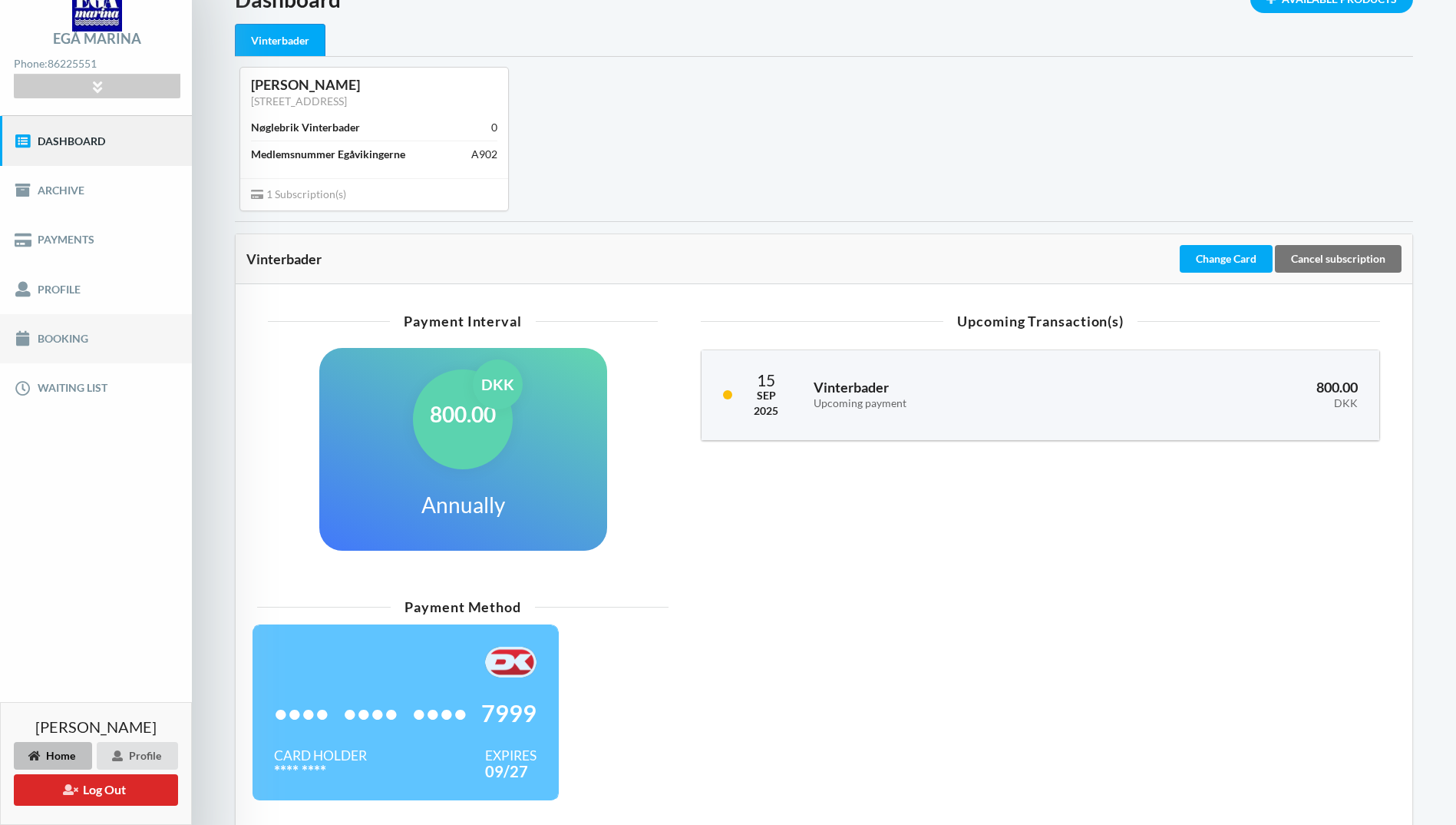
click at [72, 344] on link "Booking" at bounding box center [96, 339] width 191 height 49
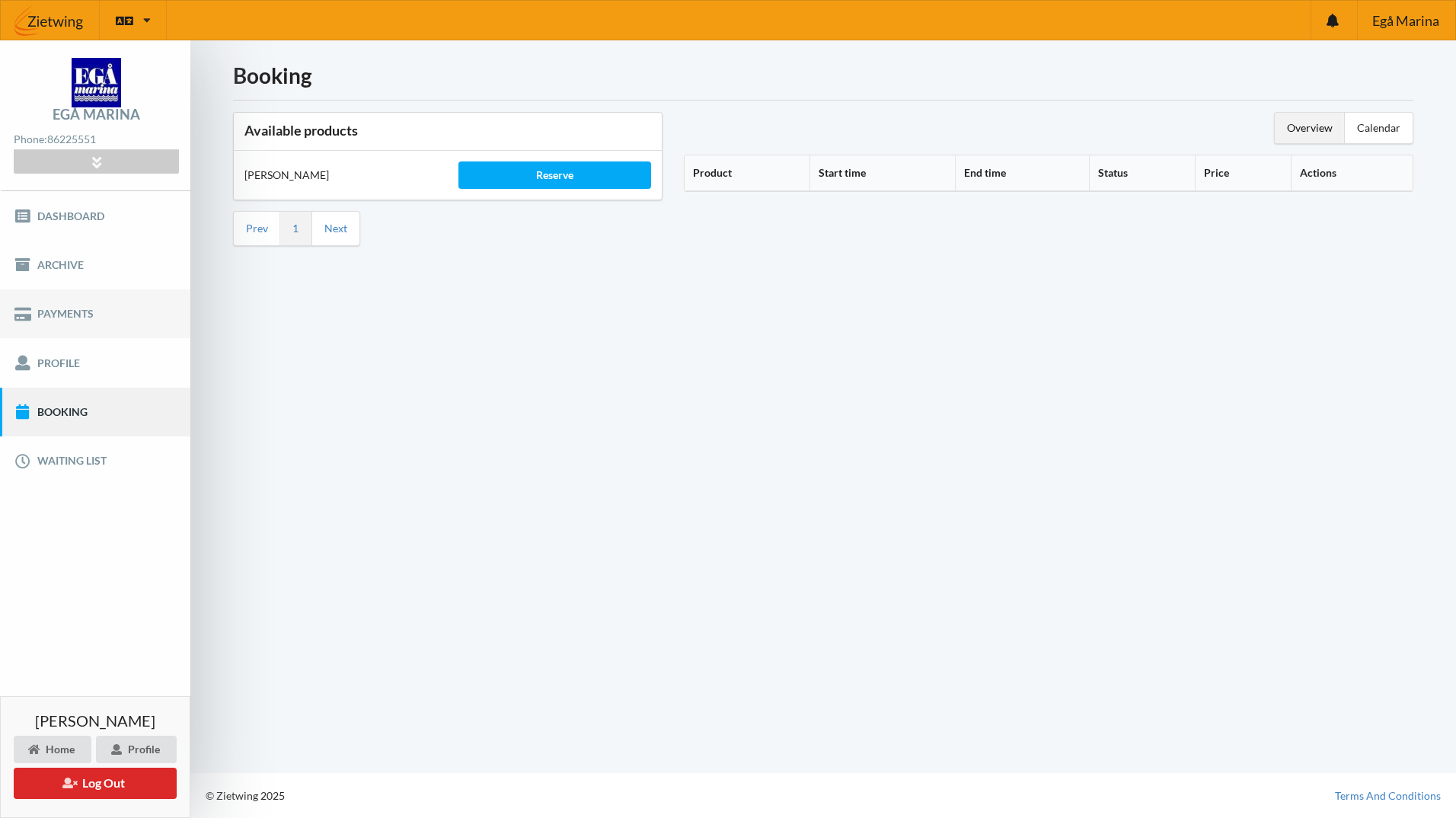
click at [85, 314] on link "Payments" at bounding box center [95, 314] width 190 height 49
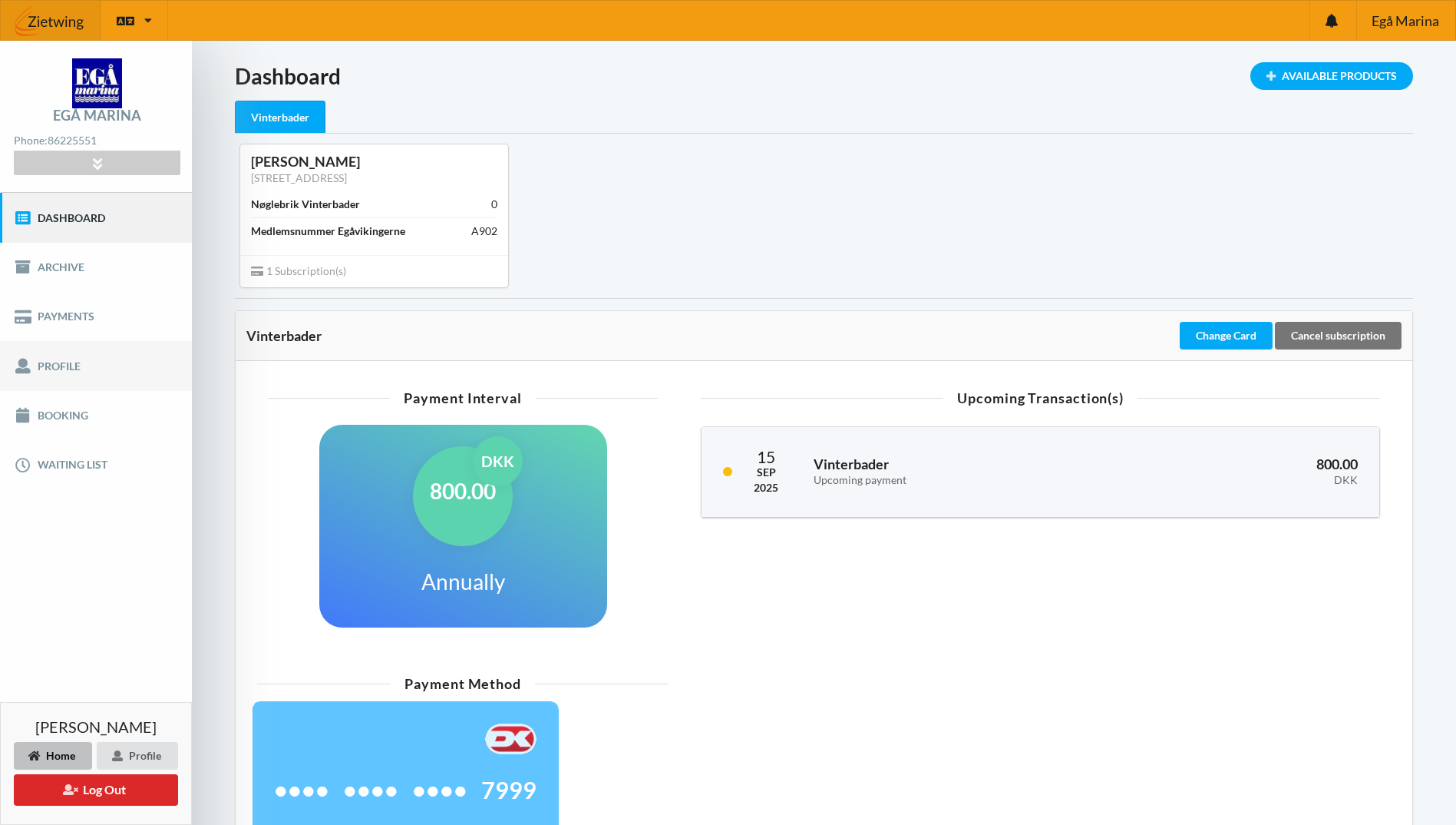
click at [86, 364] on link "Profile" at bounding box center [96, 366] width 191 height 49
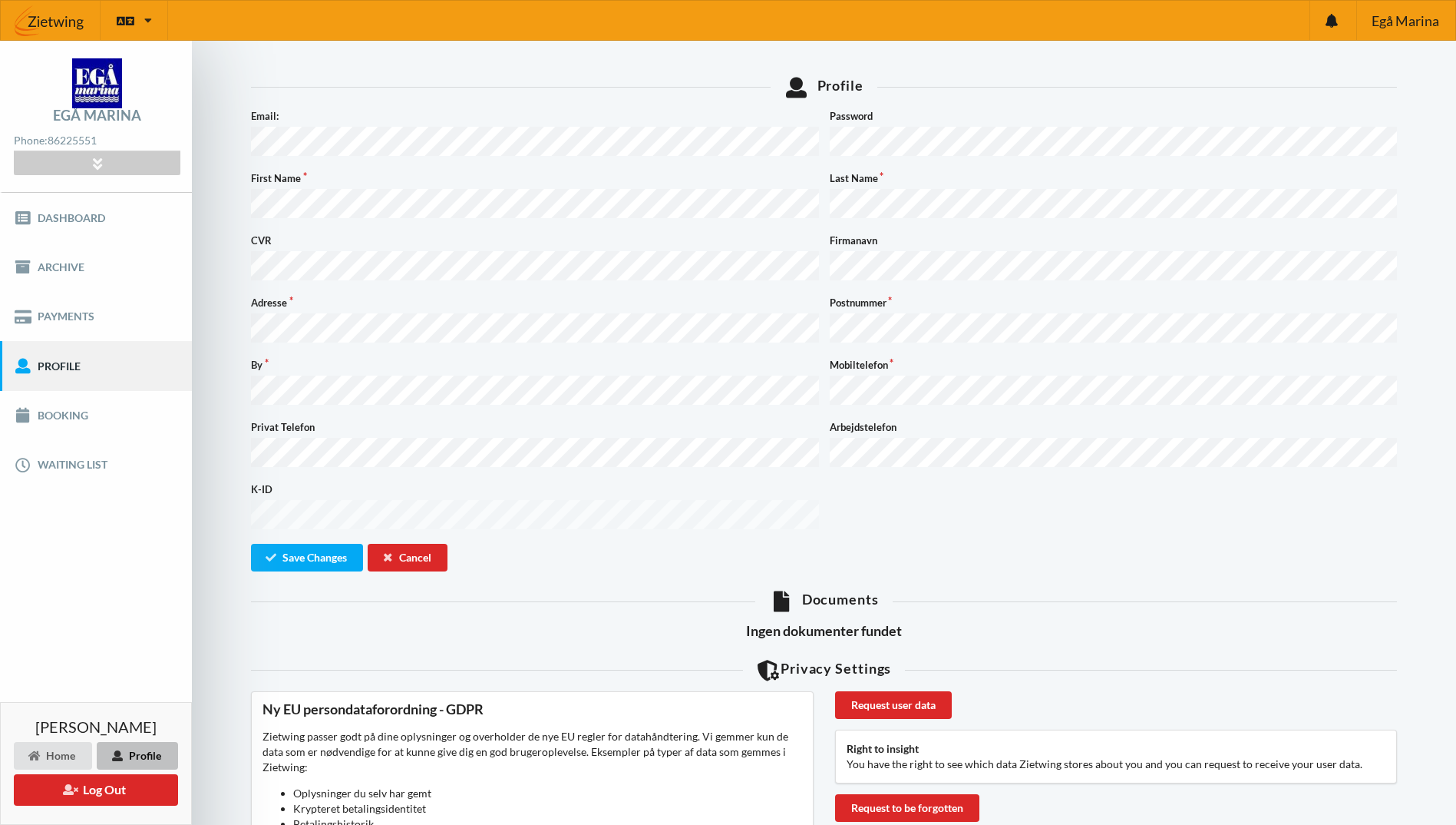
click at [825, 623] on div "Profile Something went wrong... Email: Password First Name Last Name CVR Firman…" at bounding box center [824, 559] width 1178 height 994
click at [54, 317] on link "Payments" at bounding box center [96, 317] width 191 height 49
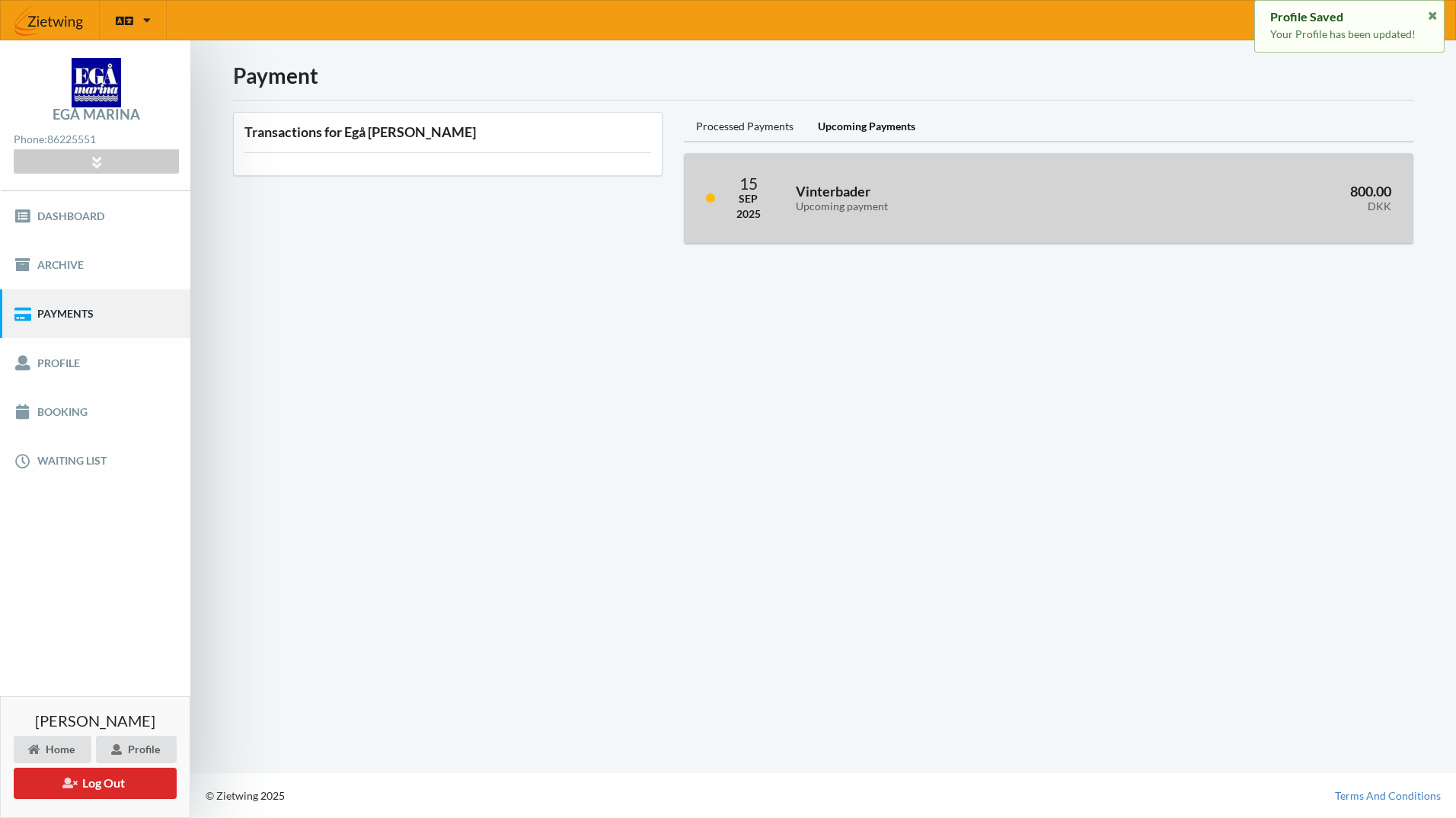
click at [847, 212] on div "Upcoming payment" at bounding box center [952, 207] width 313 height 13
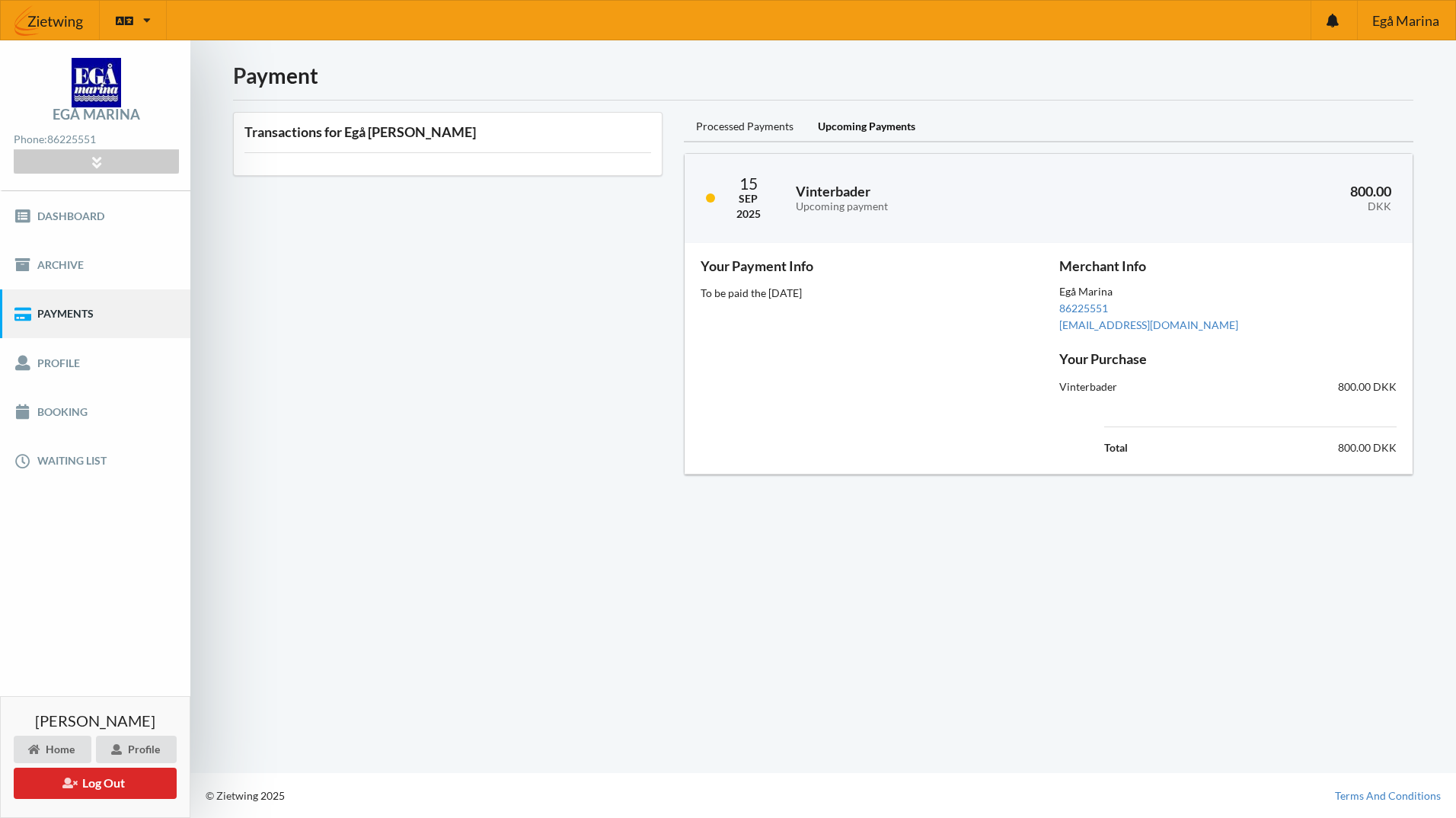
drag, startPoint x: 511, startPoint y: 594, endPoint x: 315, endPoint y: 418, distance: 263.4
click at [511, 593] on div "Payment Transactions for Egå Marina Processed Payments Upcoming Payments 15 Sep…" at bounding box center [823, 406] width 1266 height 732
click at [90, 168] on icon at bounding box center [96, 162] width 18 height 13
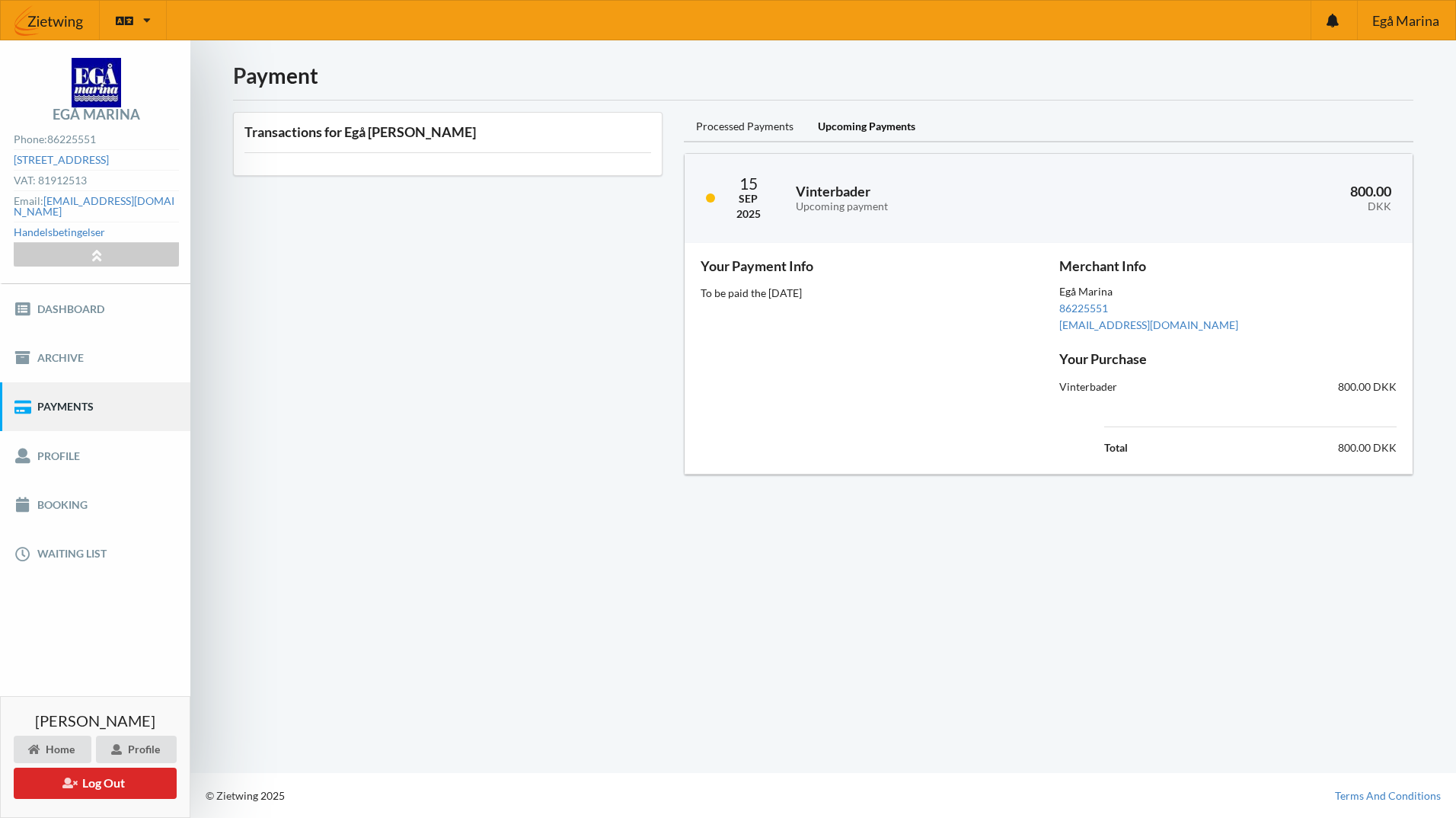
click at [215, 277] on div "Payment Transactions for Egå Marina Processed Payments Upcoming Payments 15 Sep…" at bounding box center [823, 406] width 1266 height 732
click at [1415, 14] on span "Egå Marina" at bounding box center [1405, 21] width 67 height 14
click at [1337, 24] on icon at bounding box center [1332, 21] width 12 height 14
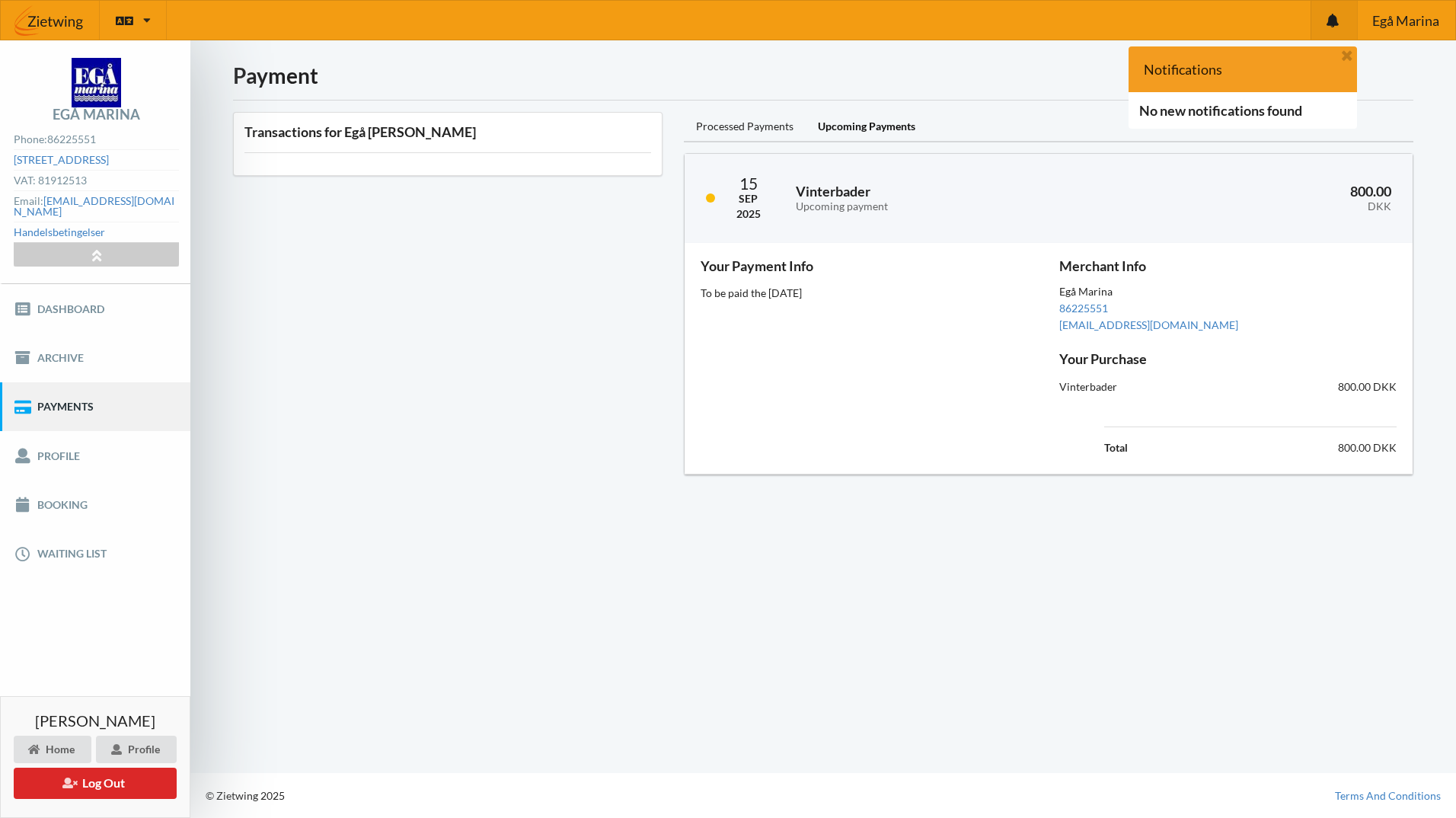
click at [1041, 564] on div "Payment Transactions for Egå Marina Processed Payments Upcoming Payments 15 Sep…" at bounding box center [823, 406] width 1266 height 732
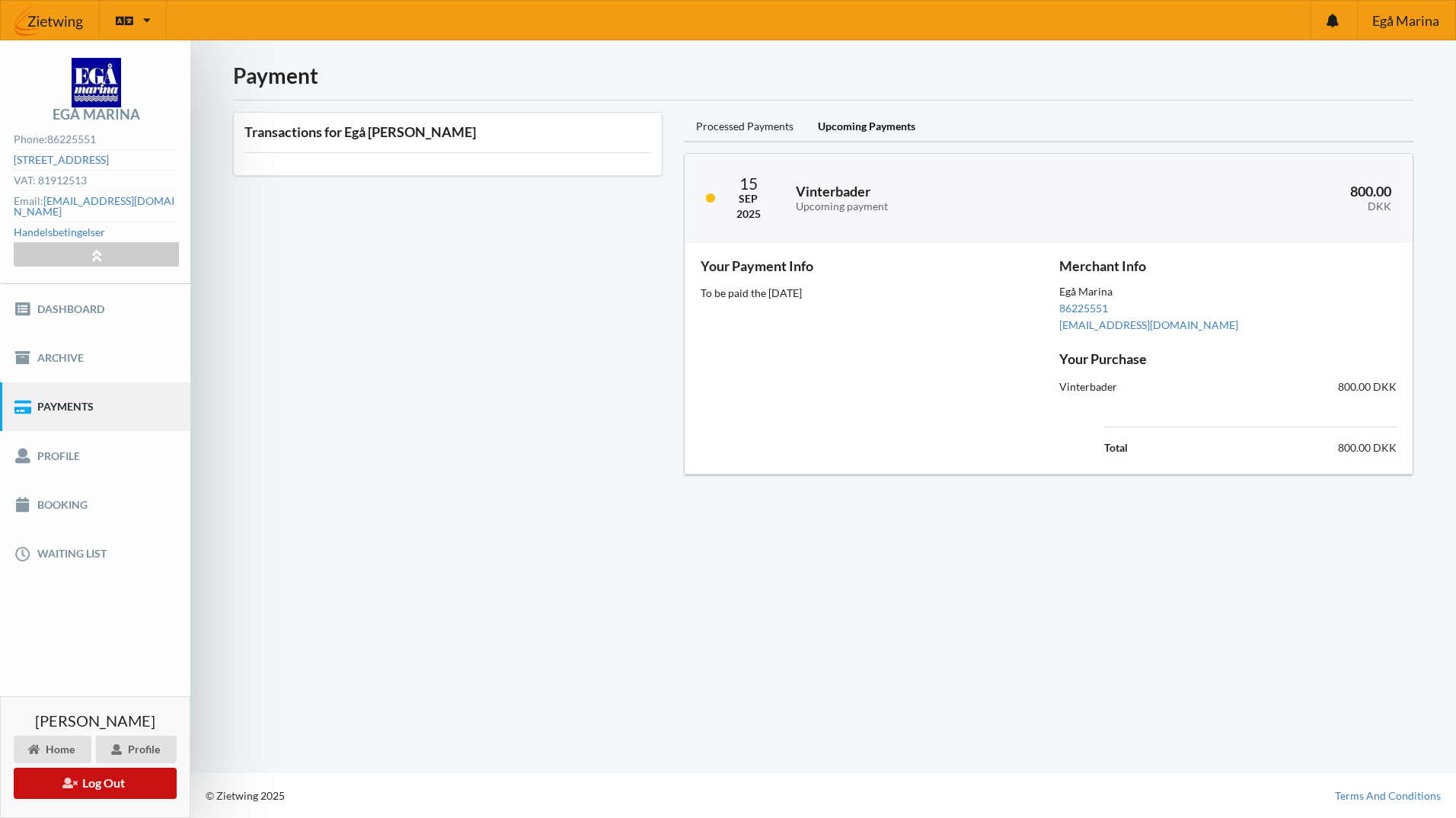
click at [70, 782] on icon at bounding box center [69, 781] width 14 height 10
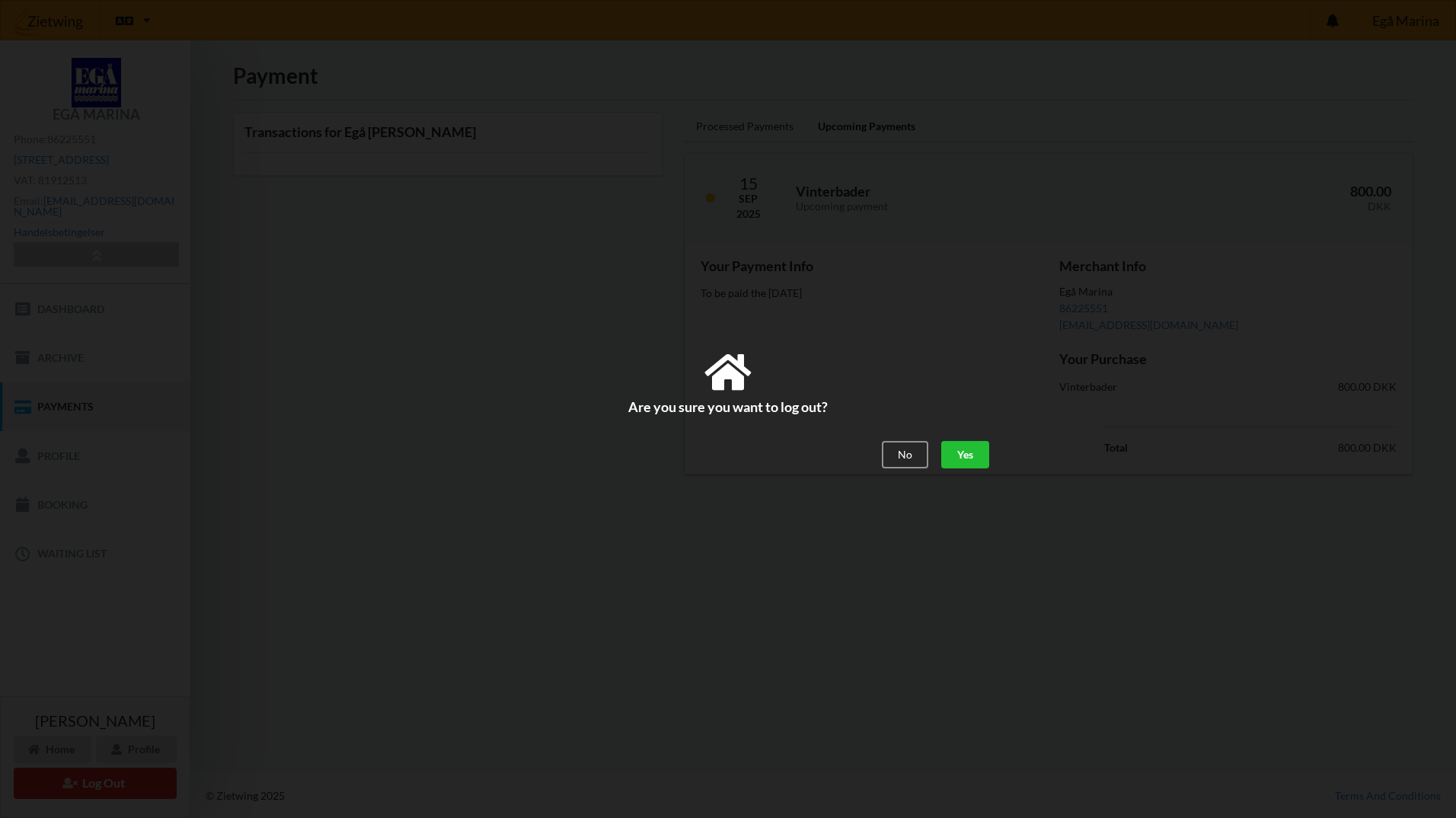
click at [956, 458] on div "Yes" at bounding box center [965, 455] width 48 height 27
